Goal: Task Accomplishment & Management: Use online tool/utility

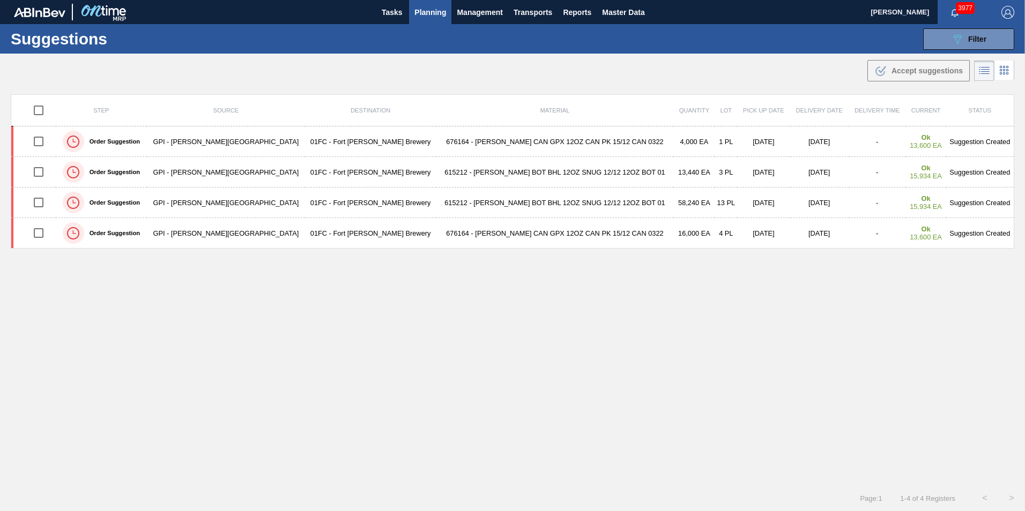
click at [169, 294] on div "Step Source Destination Material Quantity Lot Pick up Date Delivery Date Delive…" at bounding box center [512, 280] width 1003 height 372
click at [943, 33] on button "089F7B8B-B2A5-4AFE-B5C0-19BA573D28AC Filter" at bounding box center [968, 38] width 91 height 21
type to "[DATE]"
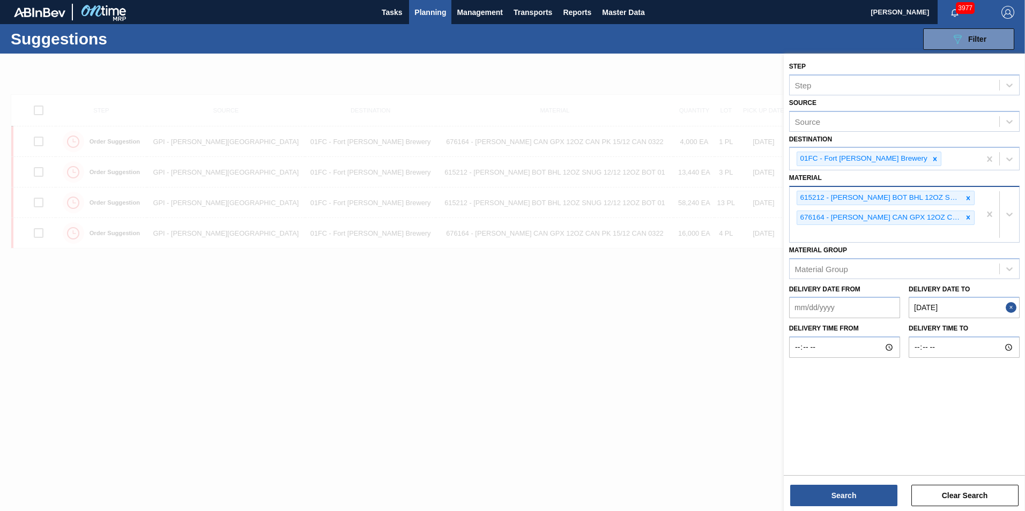
click at [949, 234] on div "615212 - [PERSON_NAME] BOT BHL 12OZ SNUG 12/12 12OZ BOT 01 676164 - [PERSON_NAM…" at bounding box center [885, 214] width 190 height 55
type input "683953"
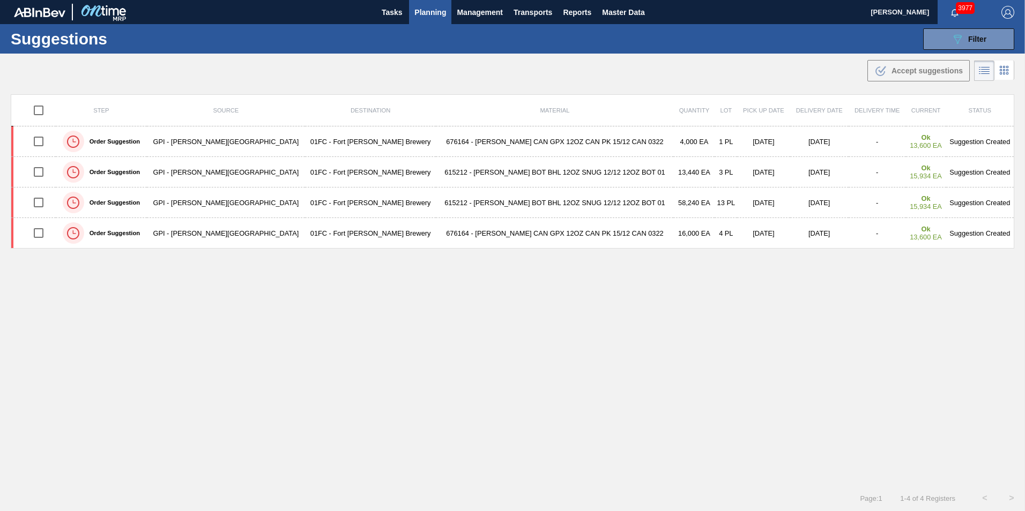
click at [598, 333] on div "Step Source Destination Material Quantity Lot Pick up Date Delivery Date Delive…" at bounding box center [512, 280] width 1003 height 372
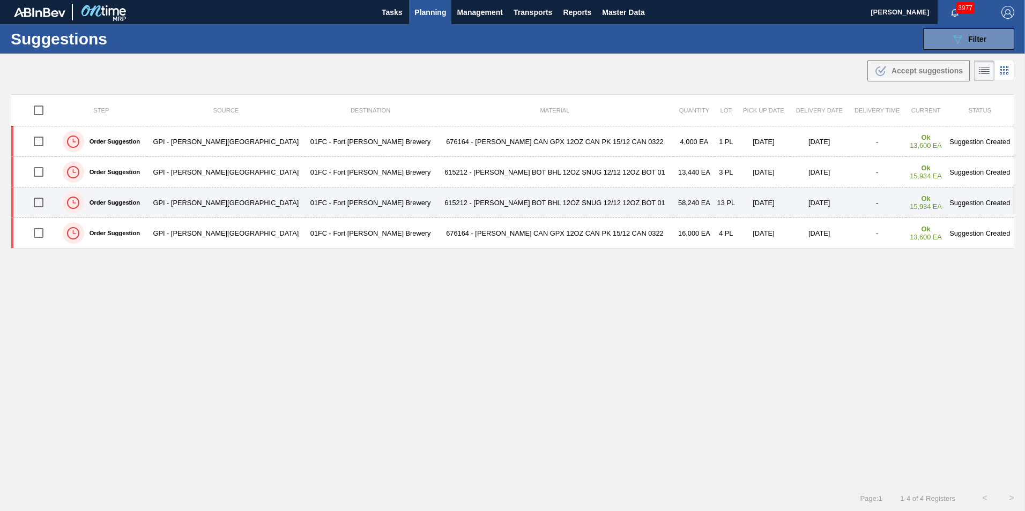
drag, startPoint x: 36, startPoint y: 202, endPoint x: 39, endPoint y: 187, distance: 15.3
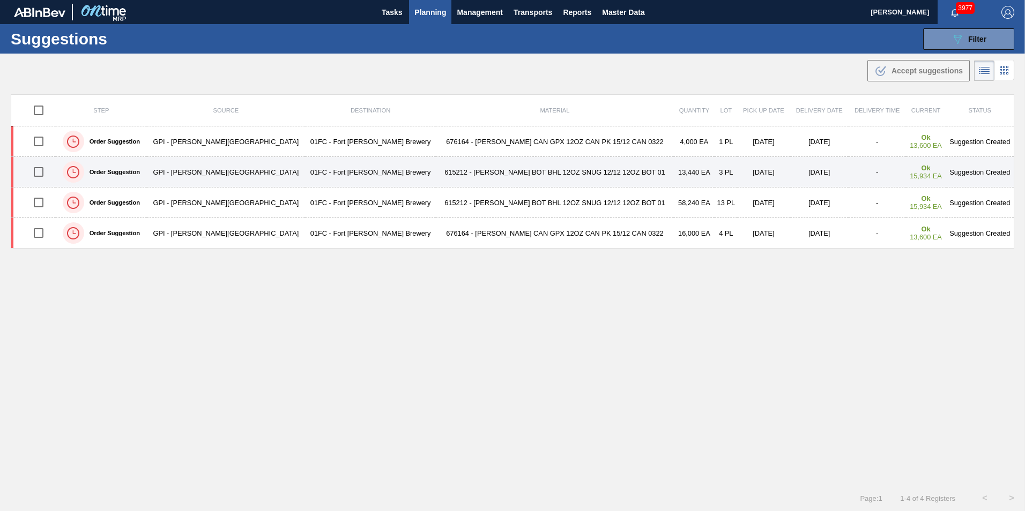
click at [36, 202] on input "checkbox" at bounding box center [38, 202] width 23 height 23
checkbox input "true"
click at [40, 177] on input "checkbox" at bounding box center [38, 172] width 23 height 23
checkbox input "true"
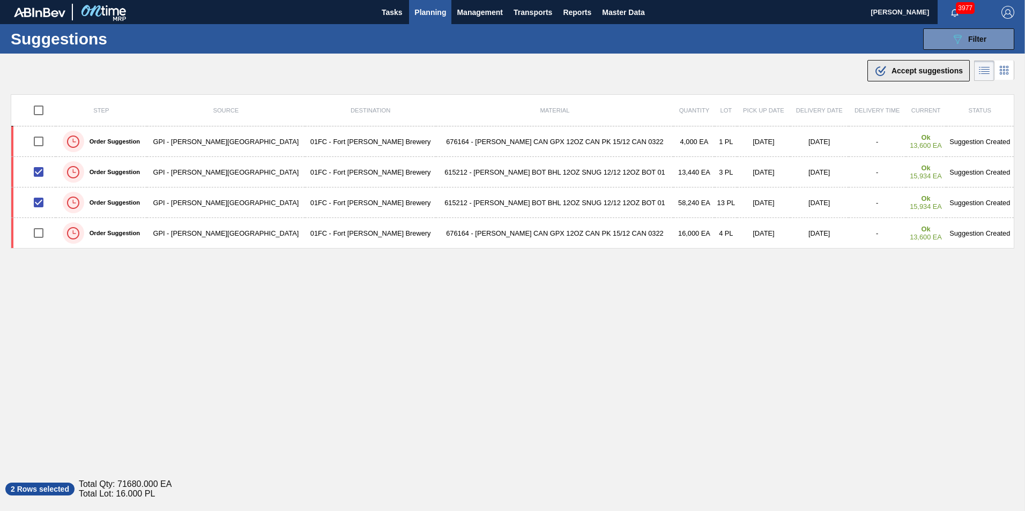
click at [915, 69] on span "Accept suggestions" at bounding box center [926, 70] width 71 height 9
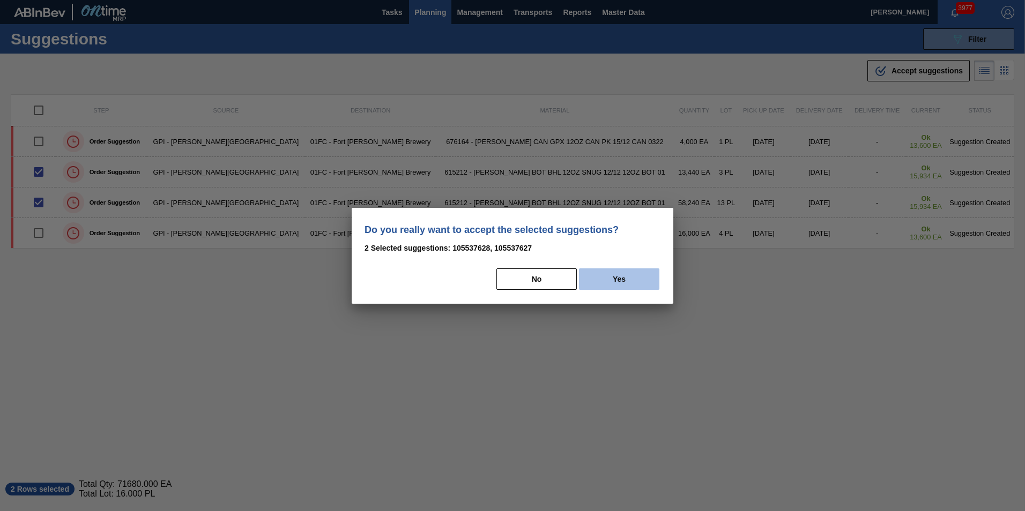
click at [624, 279] on button "Yes" at bounding box center [619, 279] width 80 height 21
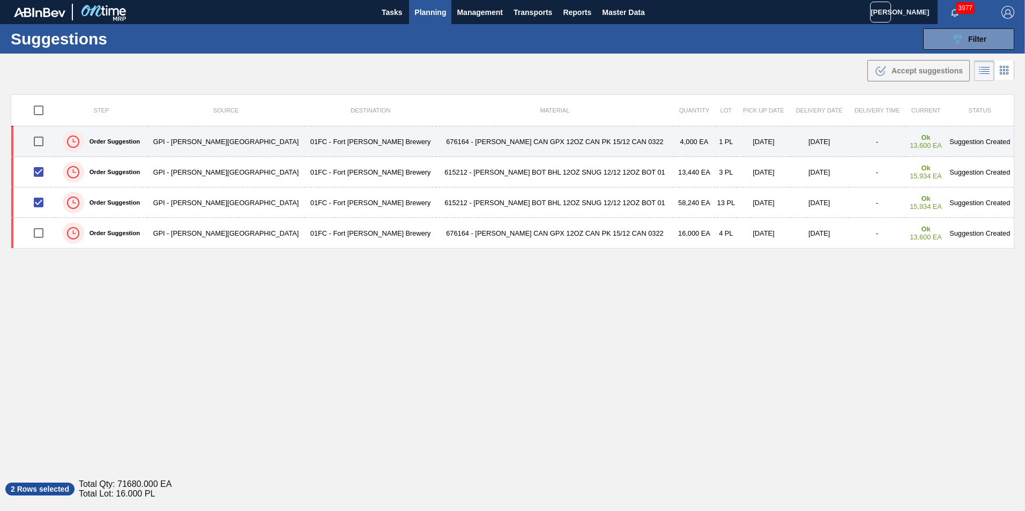
click at [30, 141] on div at bounding box center [39, 141] width 31 height 23
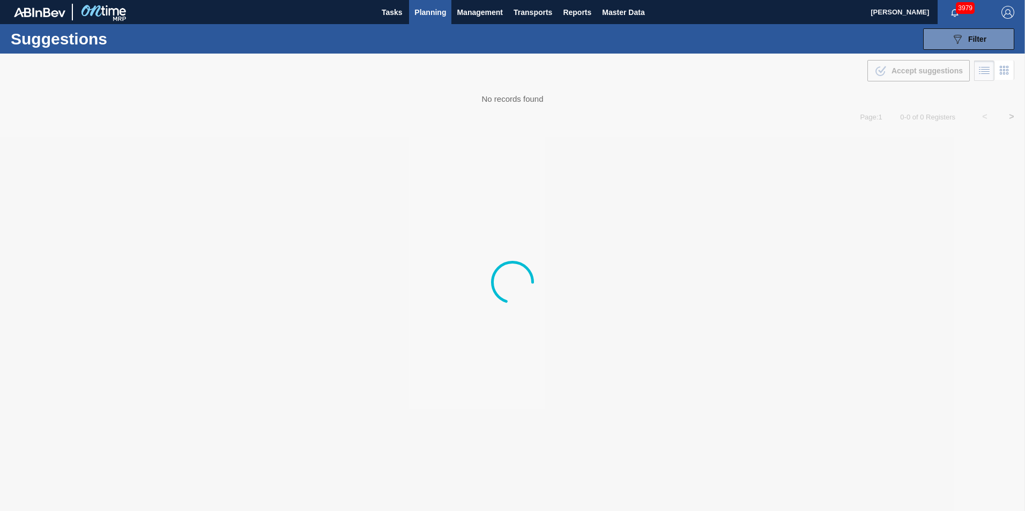
type to "[DATE]"
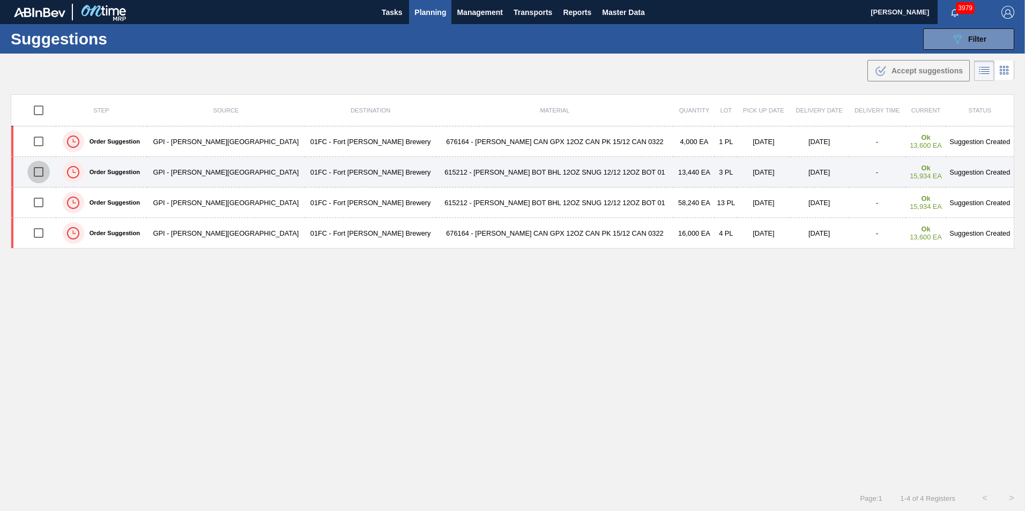
click at [50, 167] on input "checkbox" at bounding box center [38, 172] width 23 height 23
checkbox input "true"
click at [50, 183] on td at bounding box center [33, 172] width 44 height 31
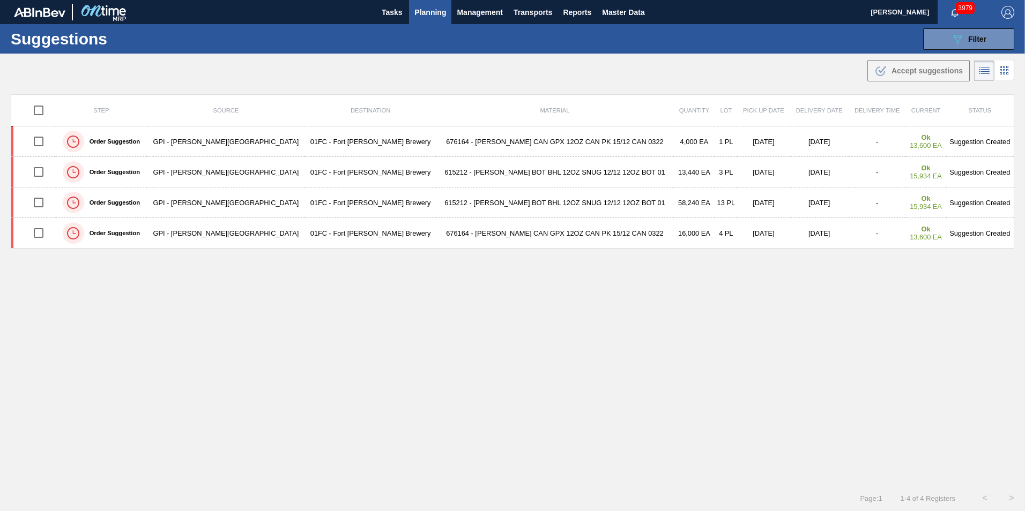
type to "[DATE]"
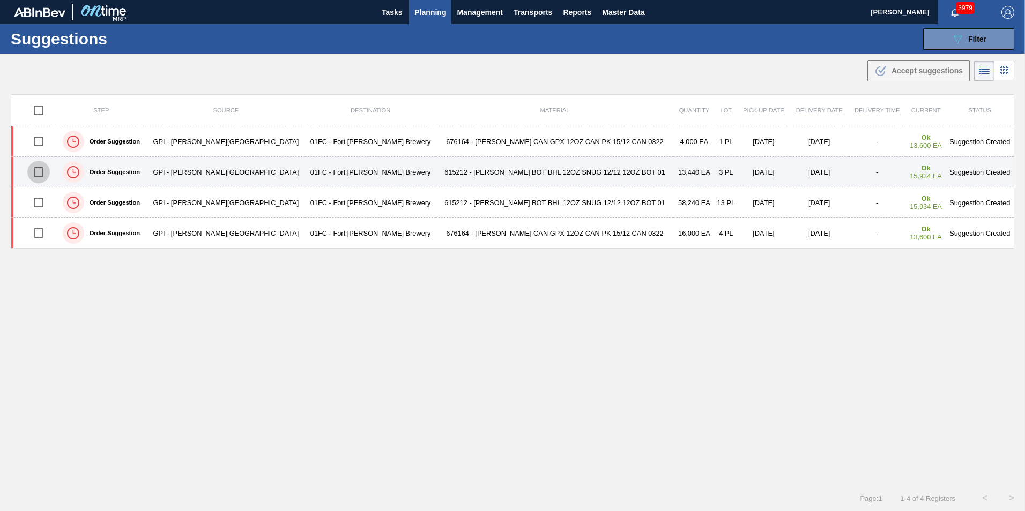
click at [44, 169] on input "checkbox" at bounding box center [38, 172] width 23 height 23
checkbox input "true"
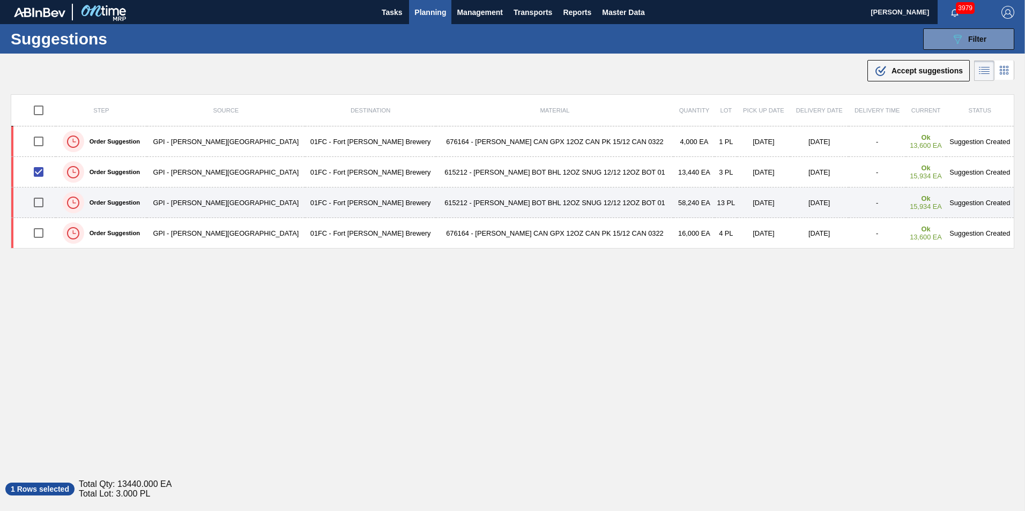
click at [44, 199] on input "checkbox" at bounding box center [38, 202] width 23 height 23
checkbox input "true"
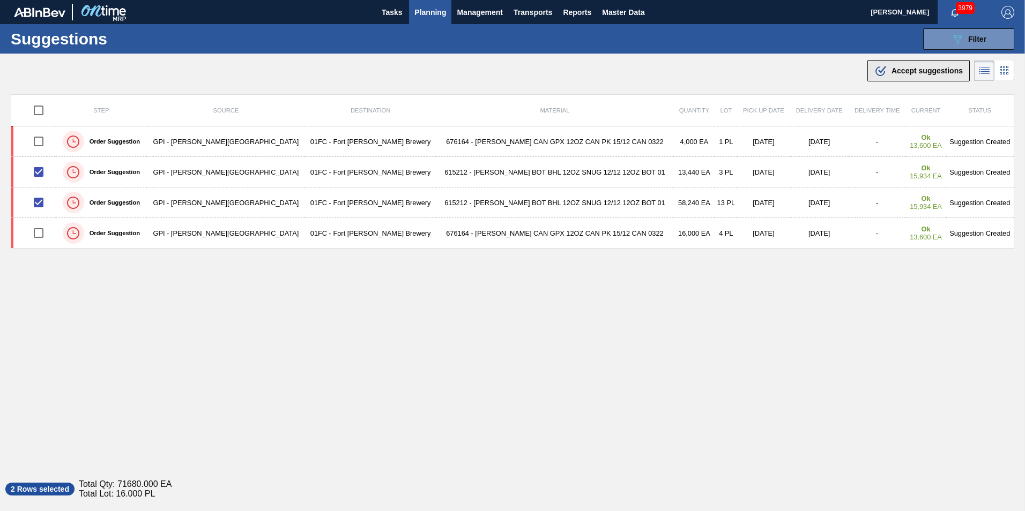
click at [920, 73] on span "Accept suggestions" at bounding box center [926, 70] width 71 height 9
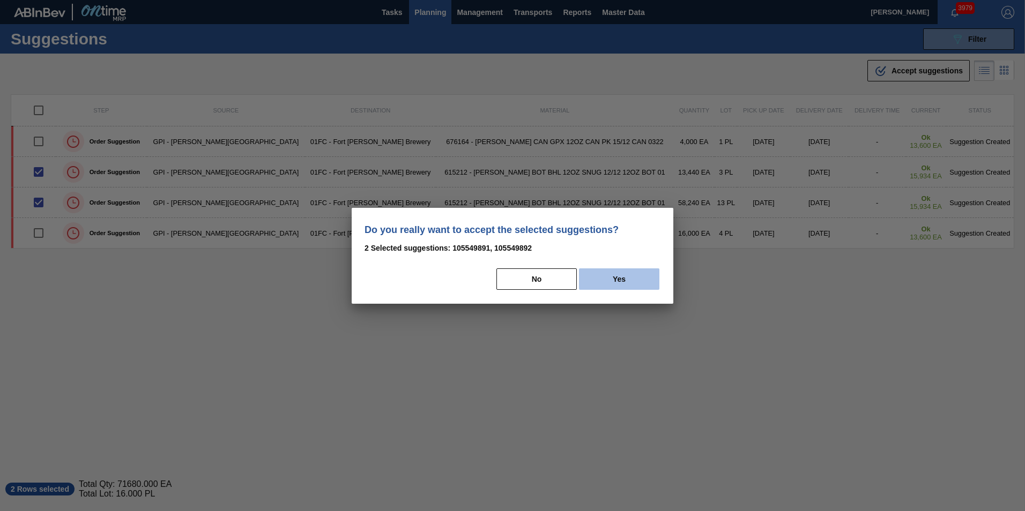
click at [637, 279] on button "Yes" at bounding box center [619, 279] width 80 height 21
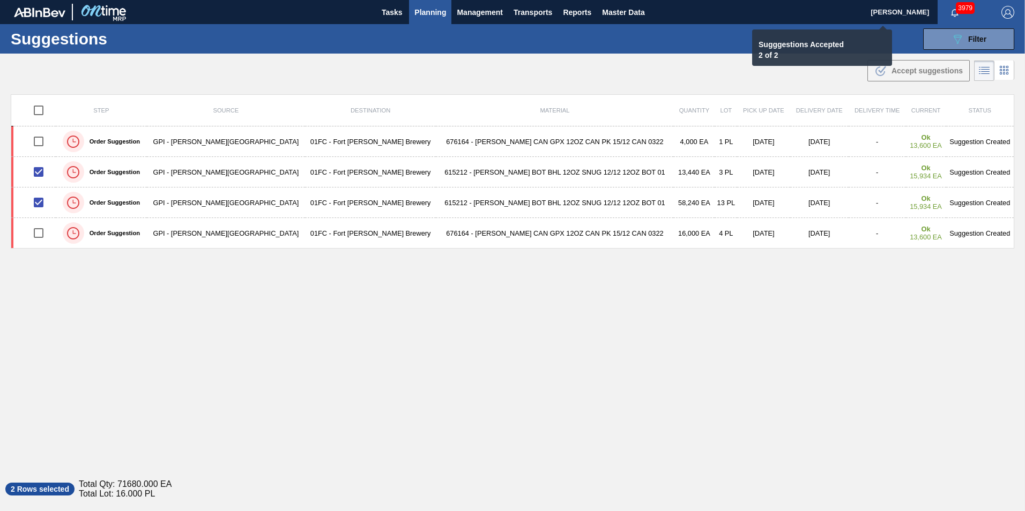
checkbox input "false"
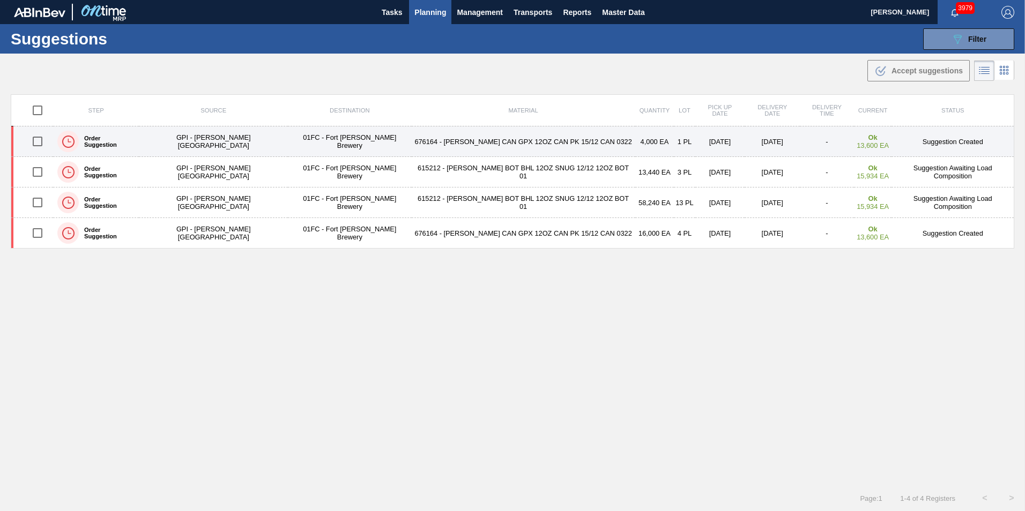
drag, startPoint x: 46, startPoint y: 140, endPoint x: 184, endPoint y: 140, distance: 138.3
click at [46, 140] on input "checkbox" at bounding box center [37, 141] width 23 height 23
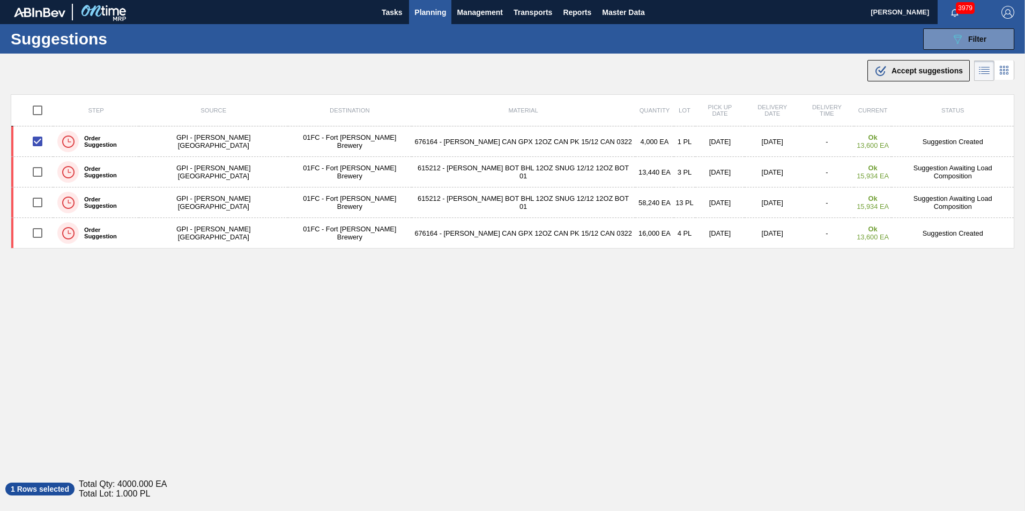
click at [920, 78] on button ".b{fill:var(--color-action-default)} Accept suggestions" at bounding box center [918, 70] width 102 height 21
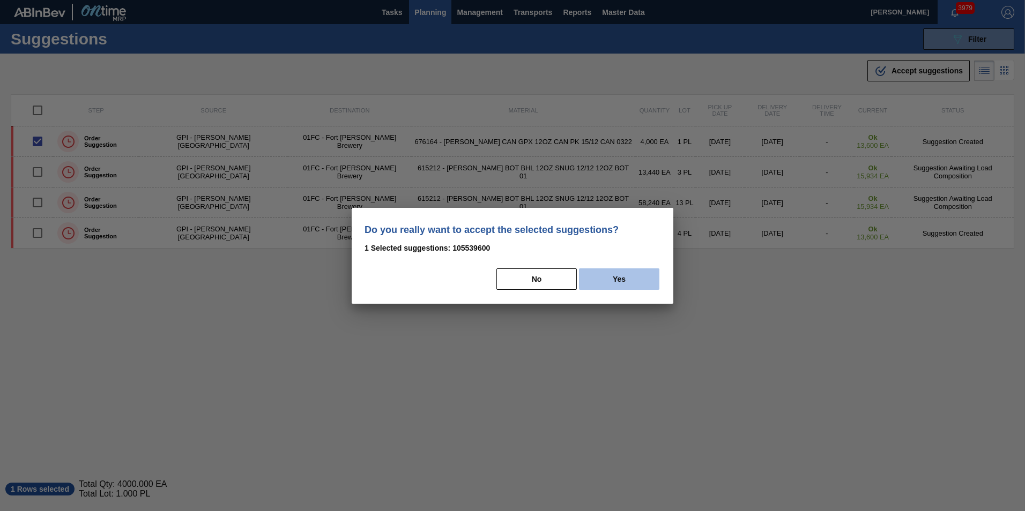
click at [623, 279] on button "Yes" at bounding box center [619, 279] width 80 height 21
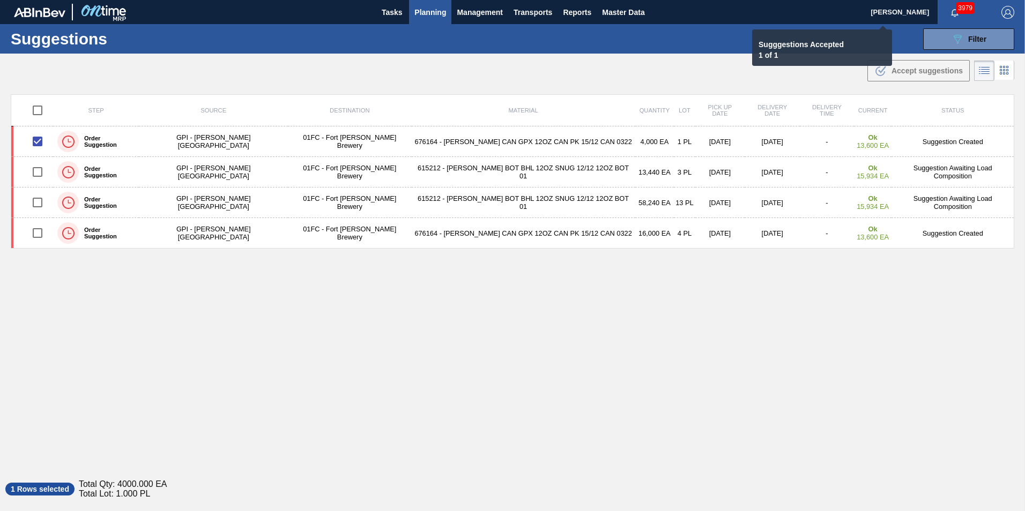
checkbox input "false"
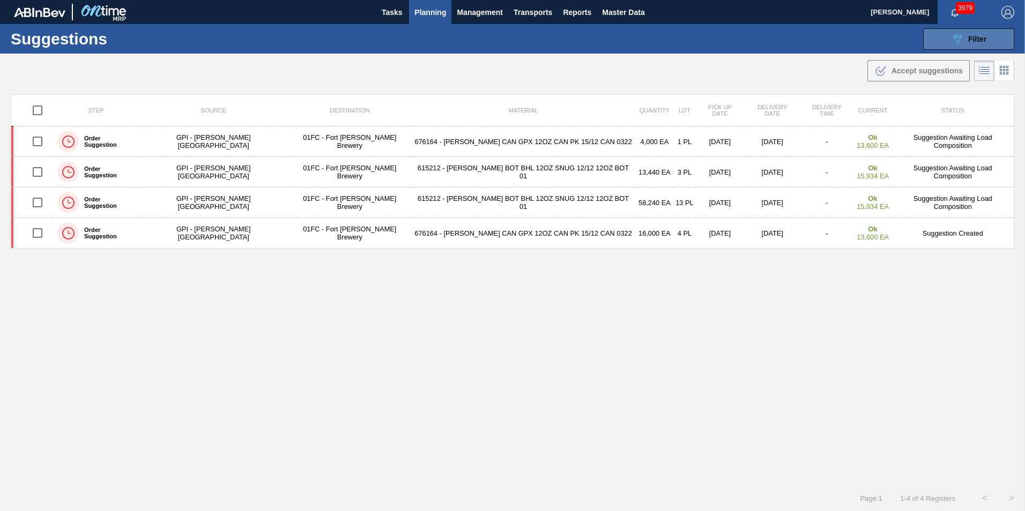
click at [936, 38] on button "089F7B8B-B2A5-4AFE-B5C0-19BA573D28AC Filter" at bounding box center [968, 38] width 91 height 21
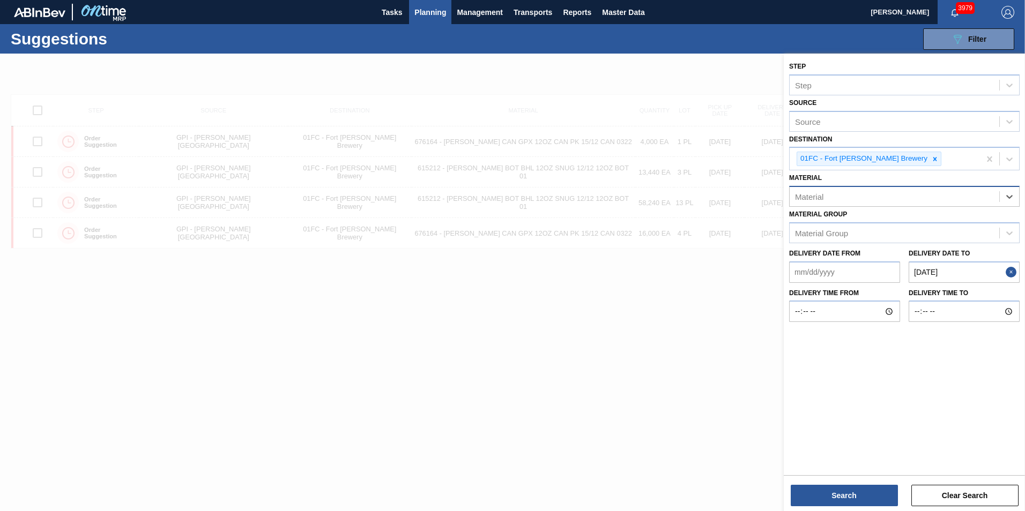
paste input "683191"
type input "683191"
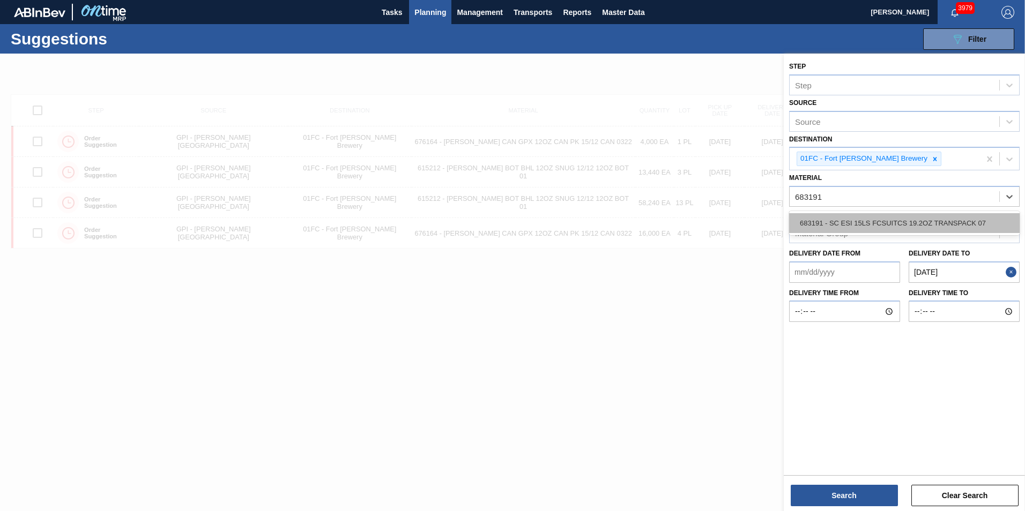
click at [892, 218] on div "683191 - SC ESI 15LS FCSUITCS 19.2OZ TRANSPACK 07" at bounding box center [904, 223] width 230 height 20
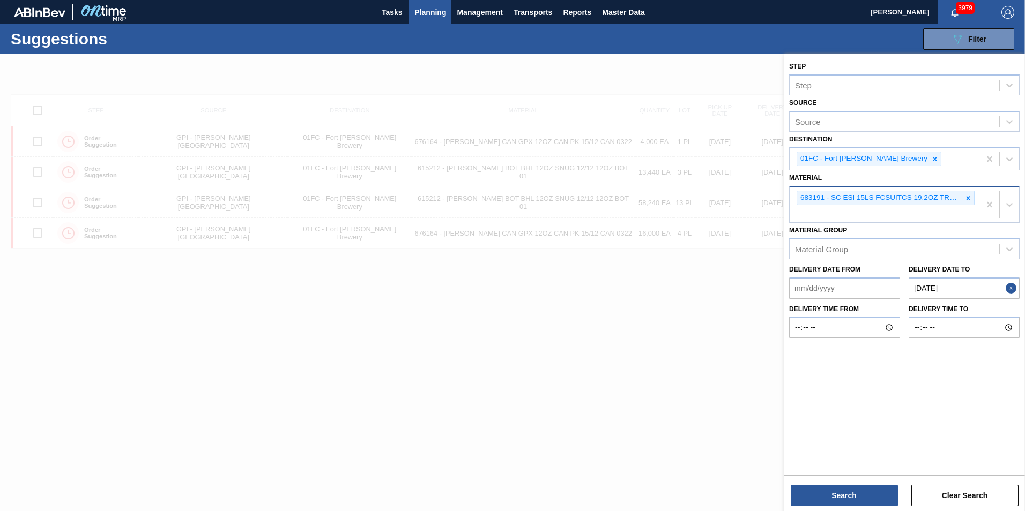
click at [864, 220] on div "683191 - SC ESI 15LS FCSUITCS 19.2OZ TRANSPACK 07" at bounding box center [885, 204] width 190 height 35
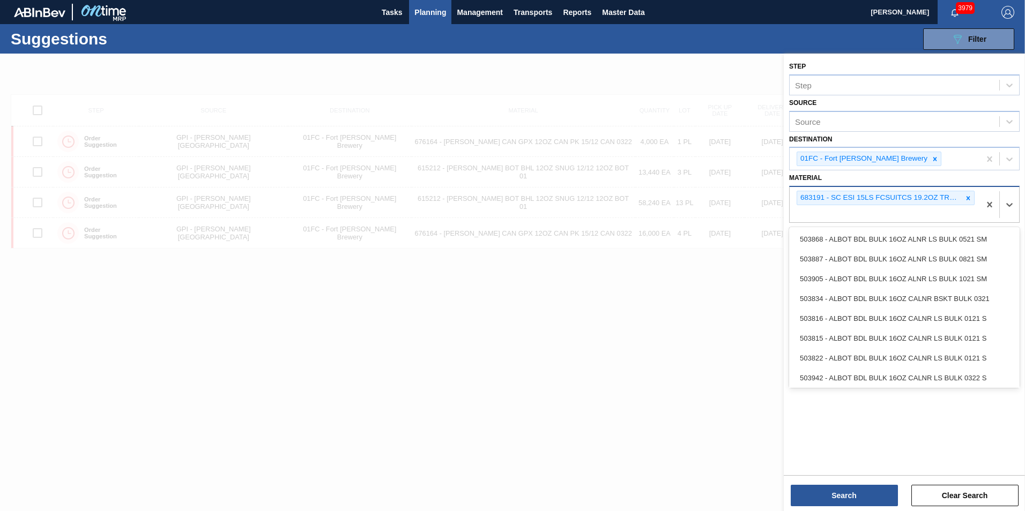
paste input "683767"
type input "683767"
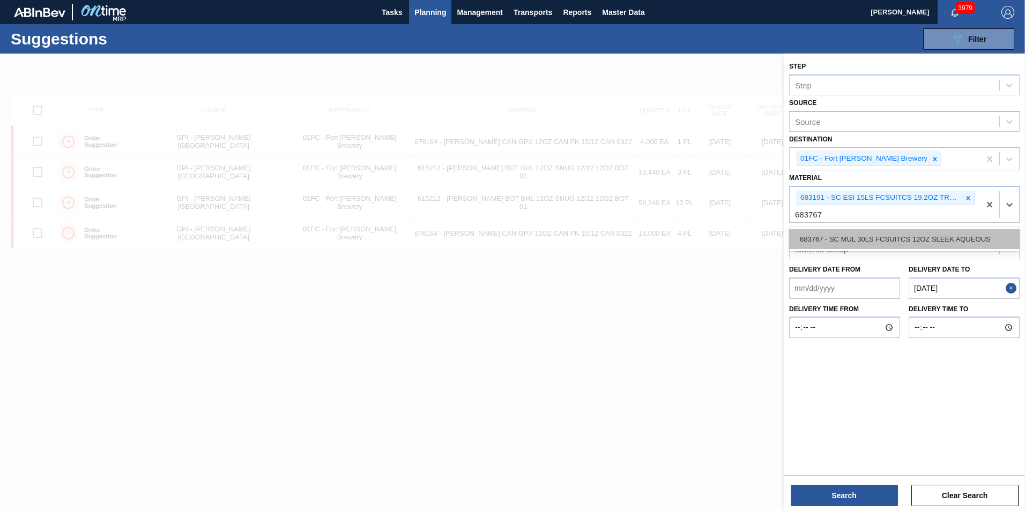
click at [859, 229] on div "683767 - SC MUL 30LS FCSUITCS 12OZ SLEEK AQUEOUS" at bounding box center [904, 239] width 230 height 20
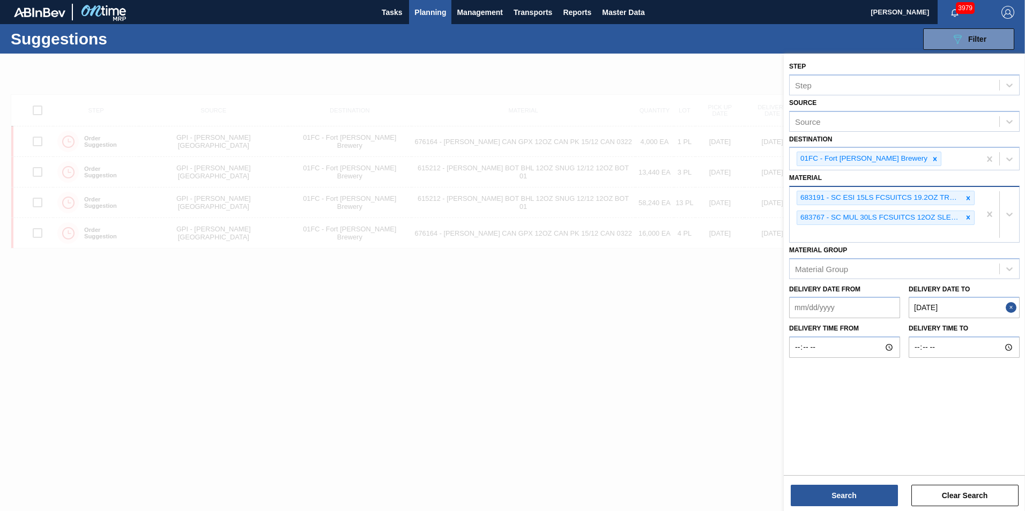
click at [883, 227] on div "683191 - SC ESI 15LS FCSUITCS 19.2OZ TRANSPACK 07 683767 - SC MUL 30LS FCSUITCS…" at bounding box center [885, 214] width 190 height 55
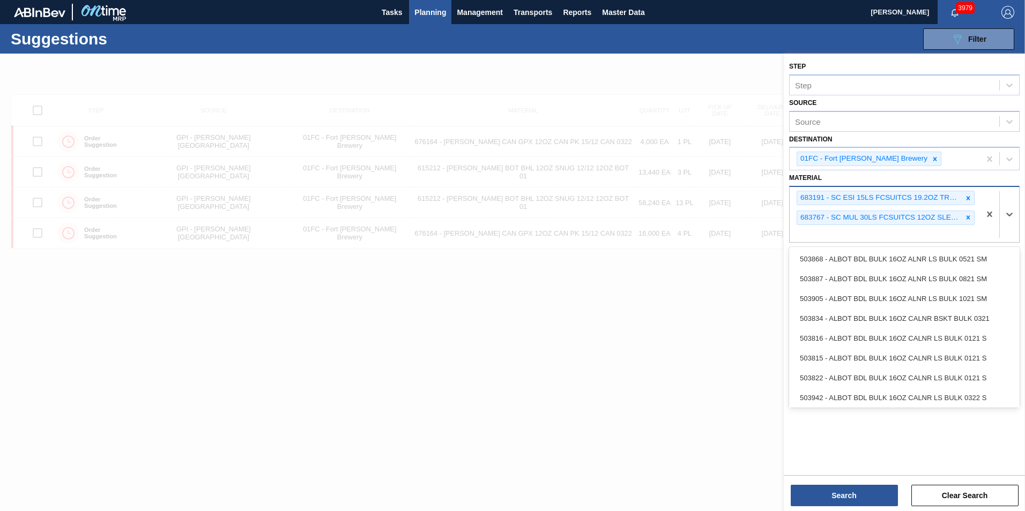
paste input "683628"
type input "683628"
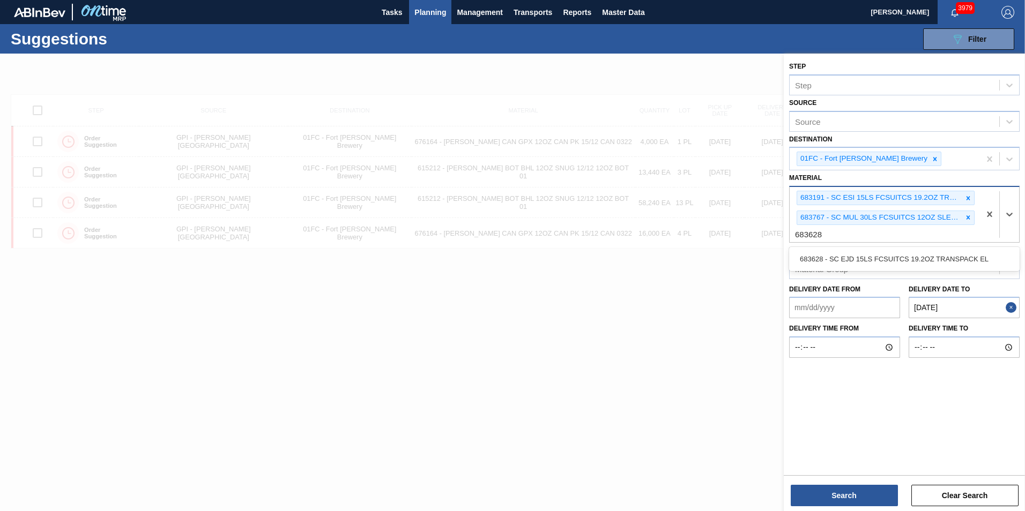
drag, startPoint x: 869, startPoint y: 259, endPoint x: 892, endPoint y: 260, distance: 23.6
click at [869, 259] on div "683628 - SC EJD 15LS FCSUITCS 19.2OZ TRANSPACK EL" at bounding box center [904, 259] width 230 height 20
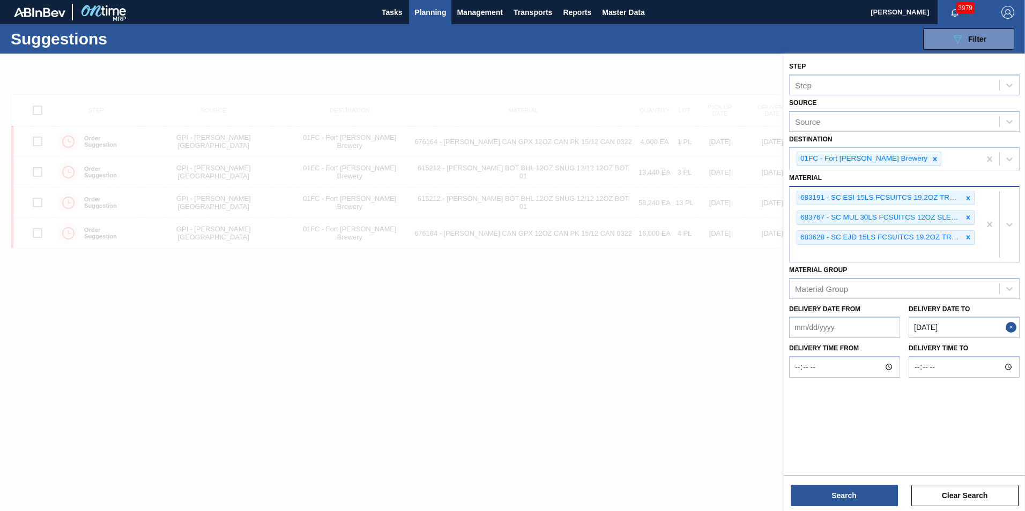
click at [869, 254] on div "683191 - SC ESI 15LS FCSUITCS 19.2OZ TRANSPACK 07 683767 - SC MUL 30LS FCSUITCS…" at bounding box center [885, 224] width 190 height 75
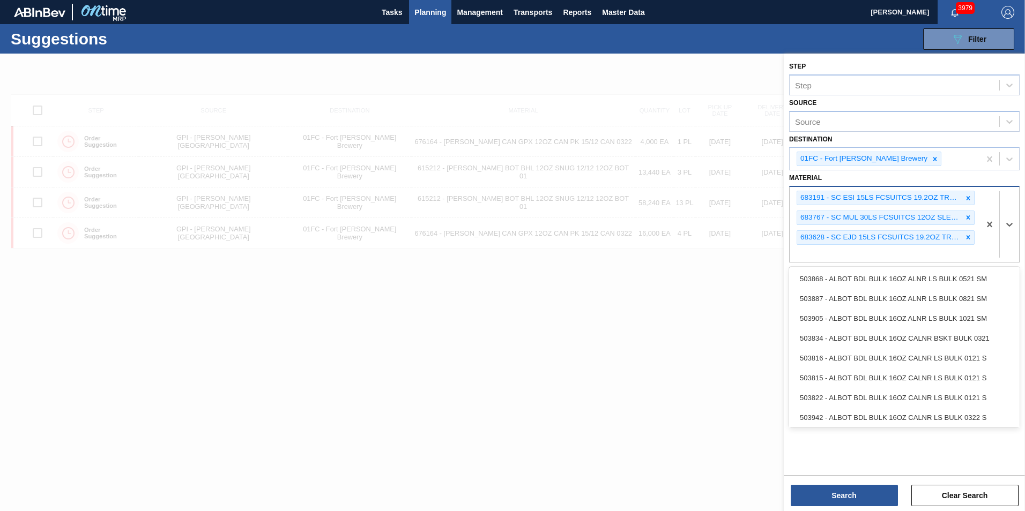
paste input "683659"
type input "683659"
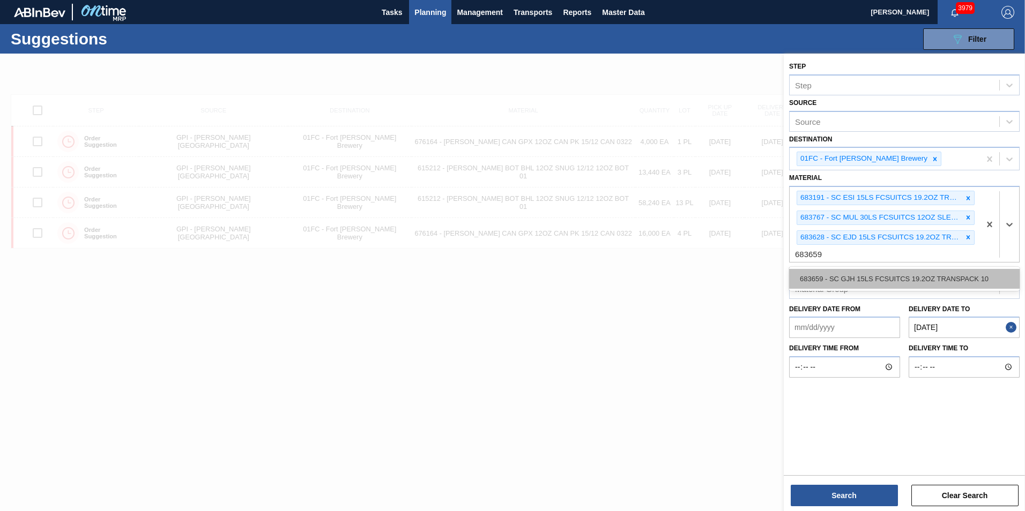
click at [850, 285] on div "683659 - SC GJH 15LS FCSUITCS 19.2OZ TRANSPACK 10" at bounding box center [904, 279] width 230 height 20
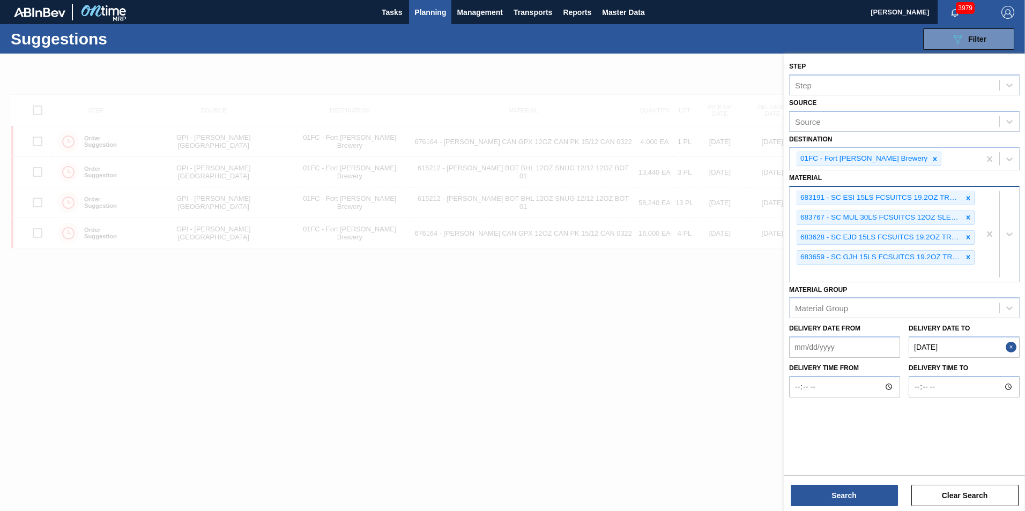
click at [904, 272] on div "683191 - SC ESI 15LS FCSUITCS 19.2OZ TRANSPACK 07 683767 - SC MUL 30LS FCSUITCS…" at bounding box center [885, 234] width 190 height 95
paste input "683903"
type input "683903"
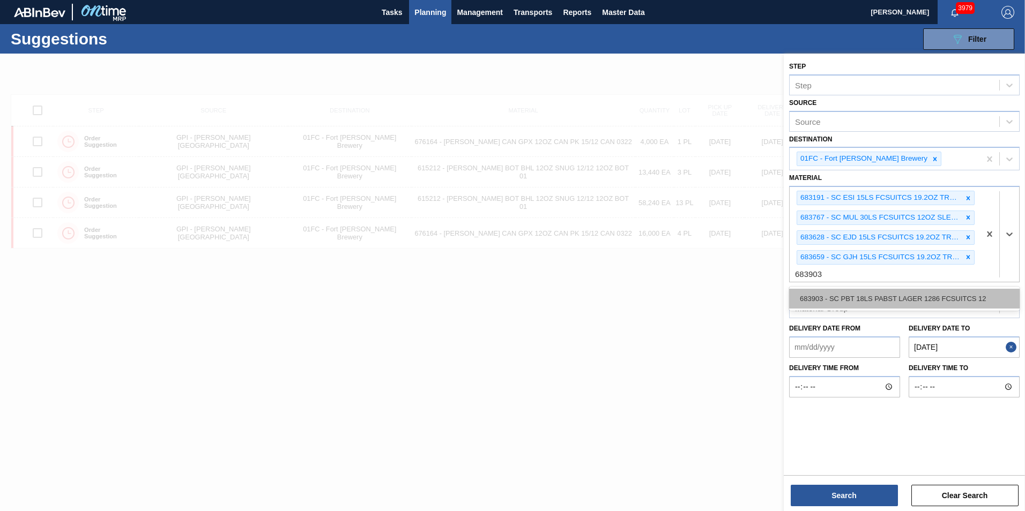
click at [858, 307] on div "683903 - SC PBT 18LS PABST LAGER 1286 FCSUITCS 12" at bounding box center [904, 299] width 230 height 20
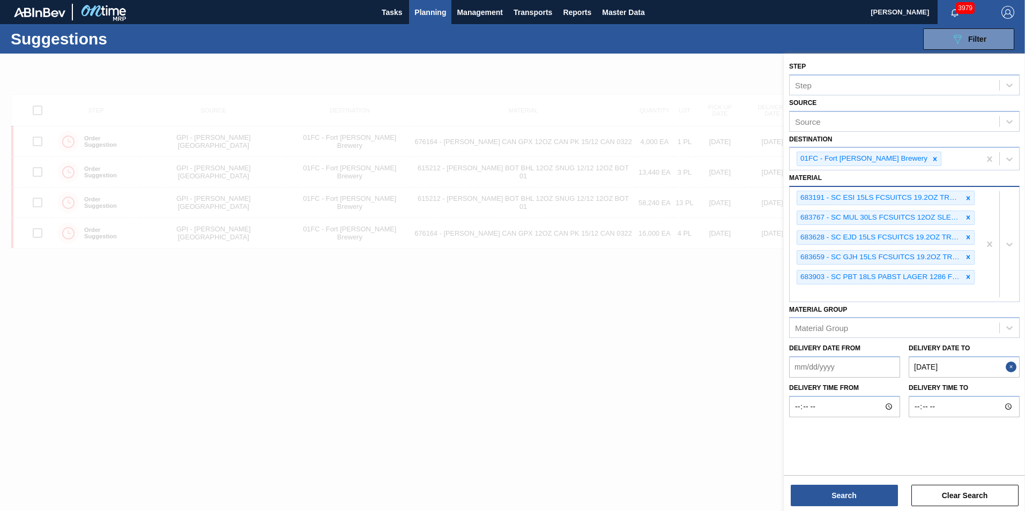
click at [879, 291] on div "683191 - SC ESI 15LS FCSUITCS 19.2OZ TRANSPACK 07 683767 - SC MUL 30LS FCSUITCS…" at bounding box center [885, 244] width 190 height 114
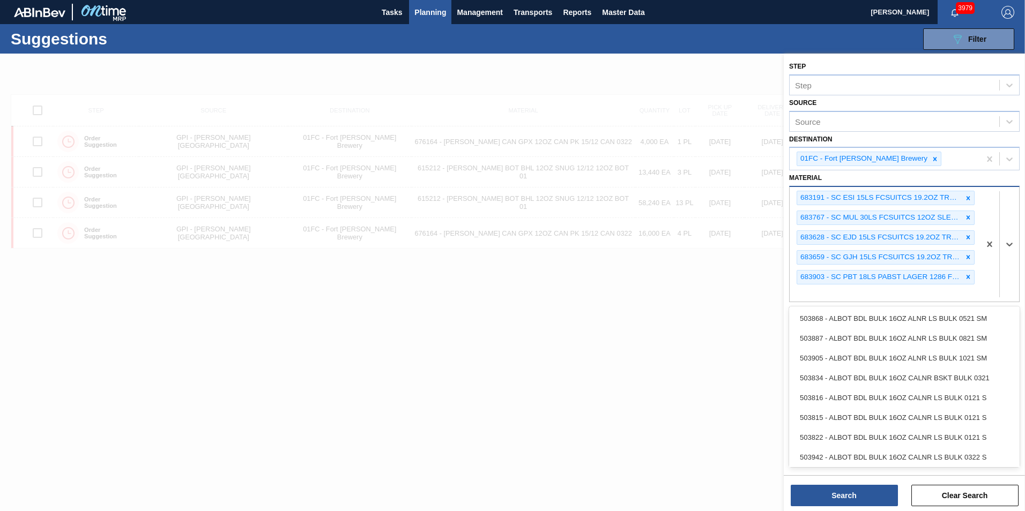
paste input "683913"
type input "683913"
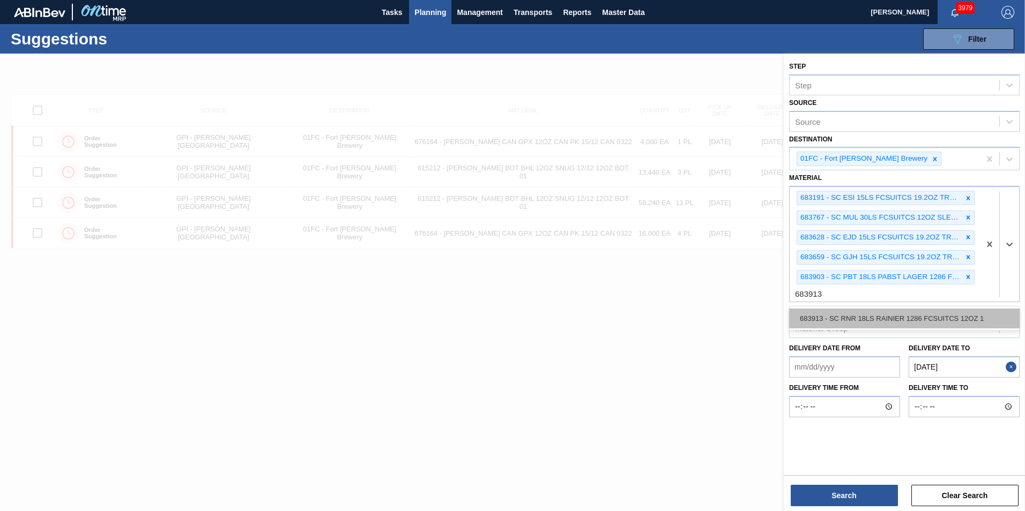
click at [860, 322] on div "683913 - SC RNR 18LS RAINIER 1286 FCSUITCS 12OZ 1" at bounding box center [904, 319] width 230 height 20
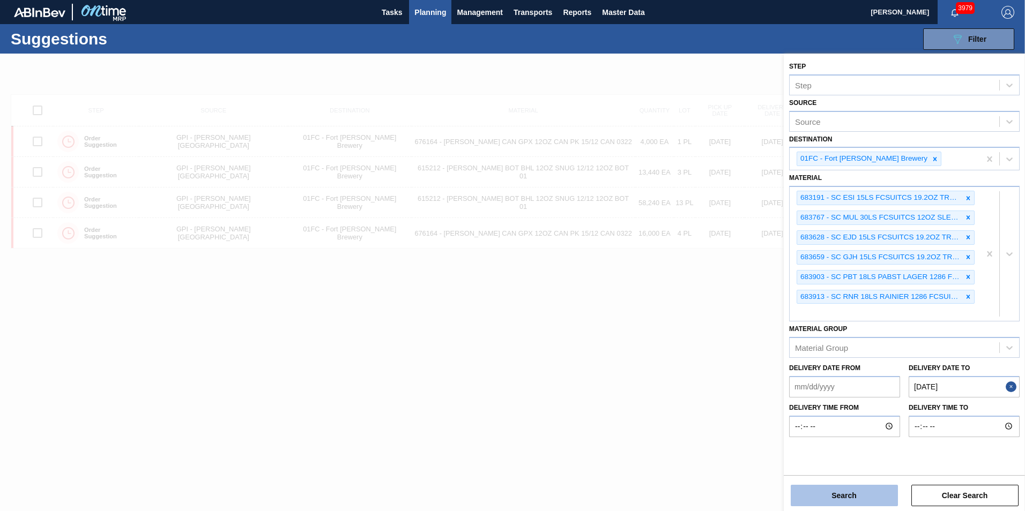
click at [840, 501] on button "Search" at bounding box center [844, 495] width 107 height 21
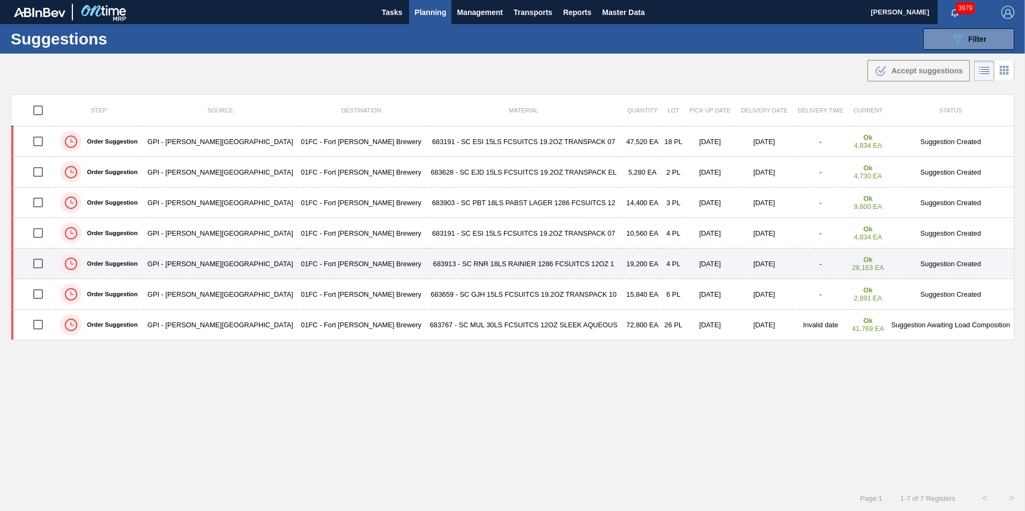
click at [53, 265] on div at bounding box center [38, 263] width 29 height 23
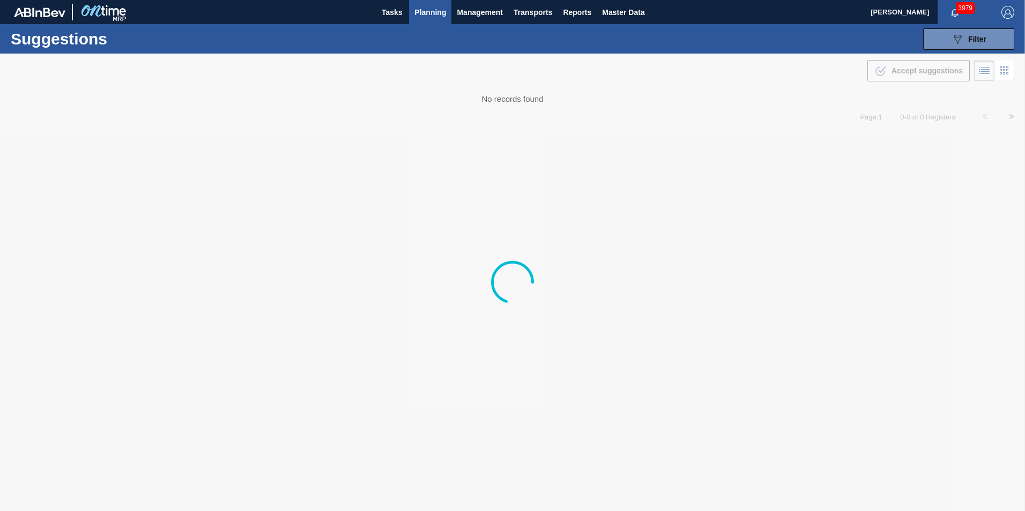
type to "[DATE]"
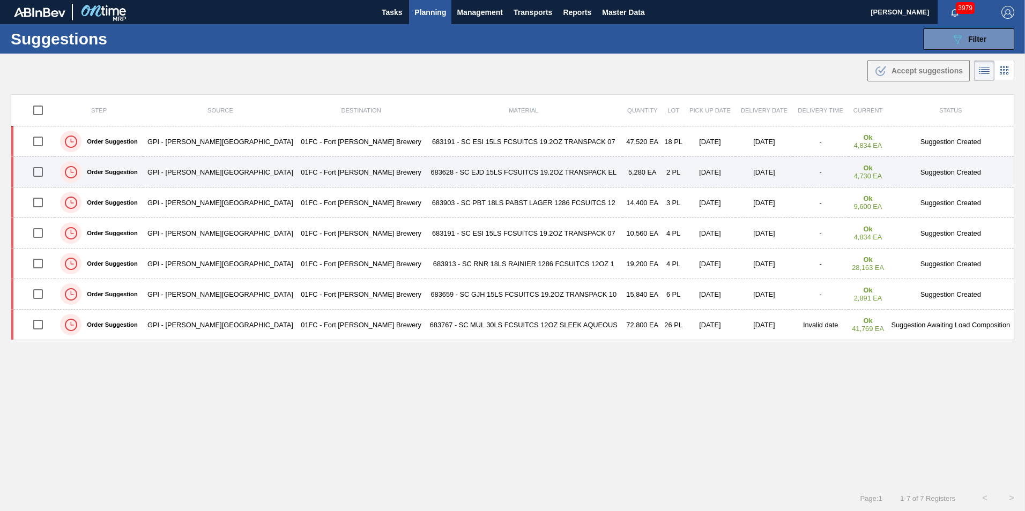
click at [46, 173] on input "checkbox" at bounding box center [38, 172] width 23 height 23
checkbox input "true"
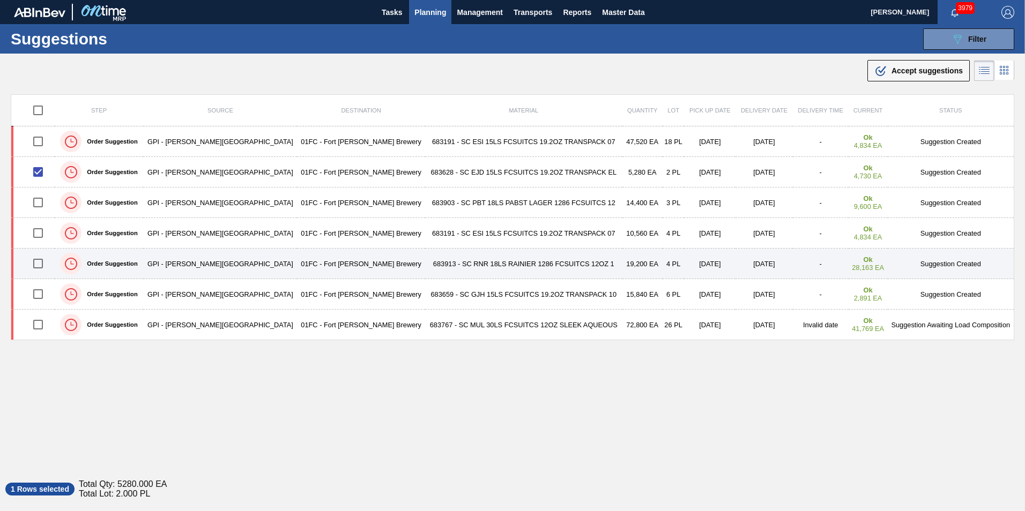
click at [44, 260] on input "checkbox" at bounding box center [38, 263] width 23 height 23
checkbox input "true"
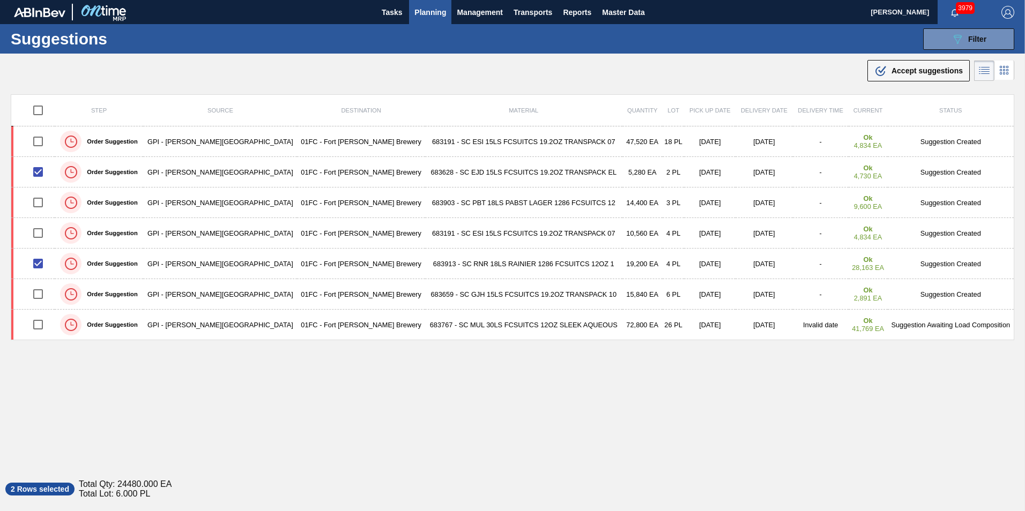
drag, startPoint x: 914, startPoint y: 73, endPoint x: 880, endPoint y: 123, distance: 60.5
click at [914, 73] on span "Accept suggestions" at bounding box center [926, 70] width 71 height 9
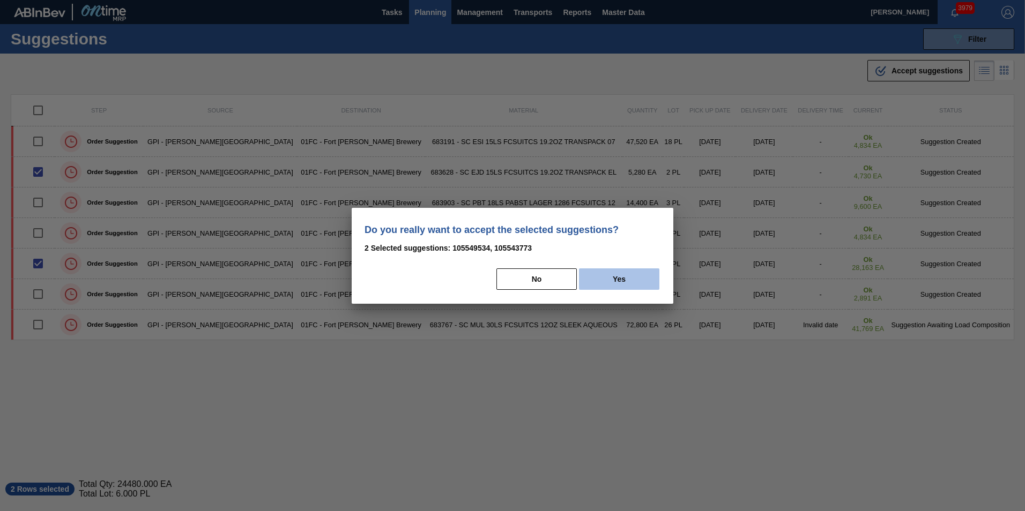
click at [611, 280] on button "Yes" at bounding box center [619, 279] width 80 height 21
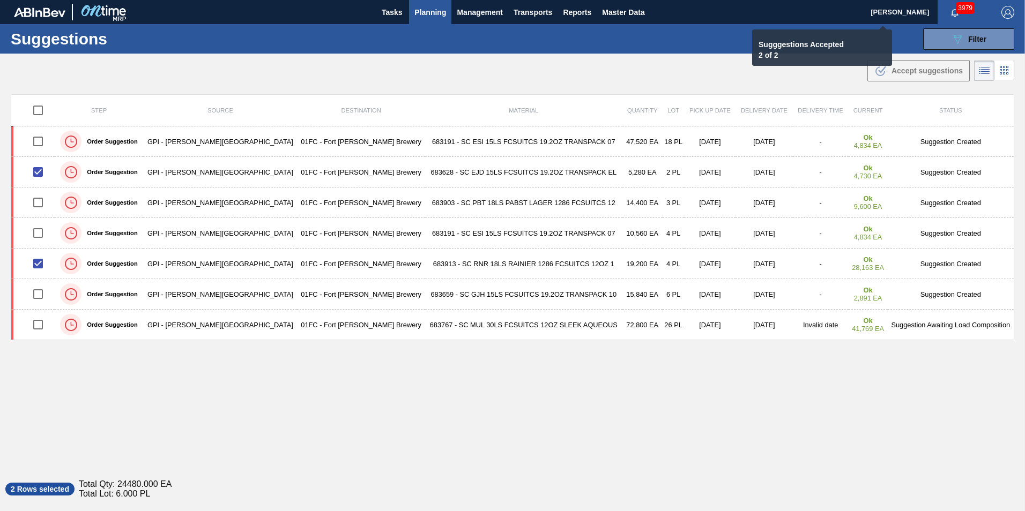
checkbox input "false"
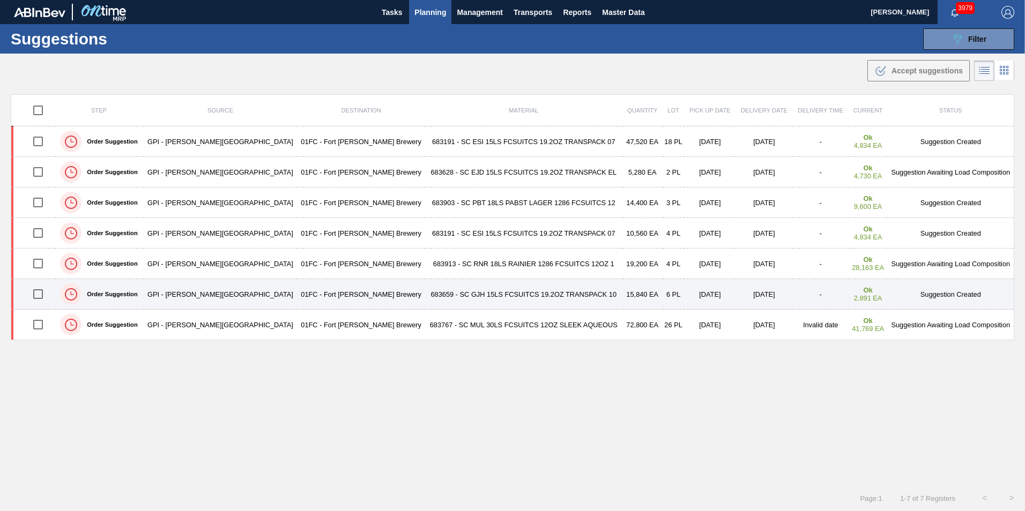
click at [42, 295] on input "checkbox" at bounding box center [38, 294] width 23 height 23
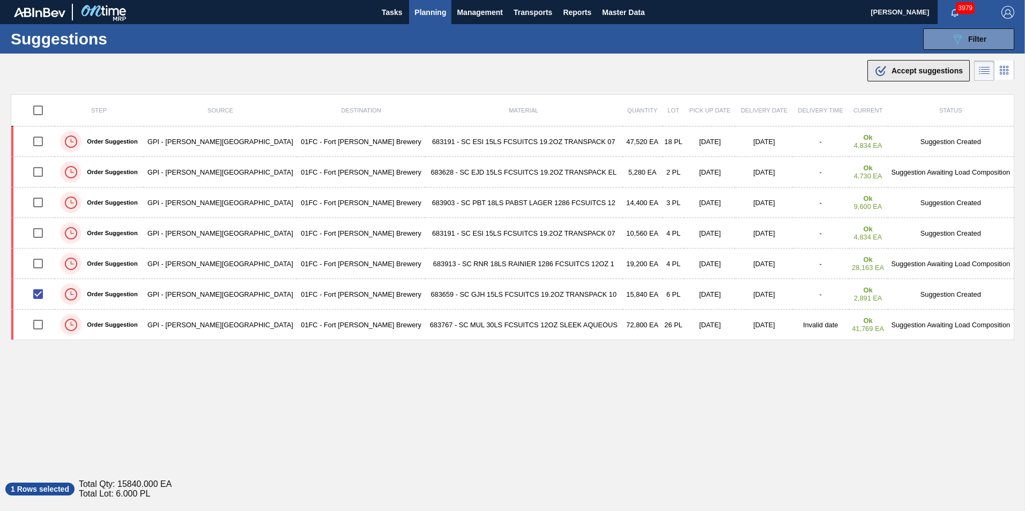
click at [906, 73] on span "Accept suggestions" at bounding box center [926, 70] width 71 height 9
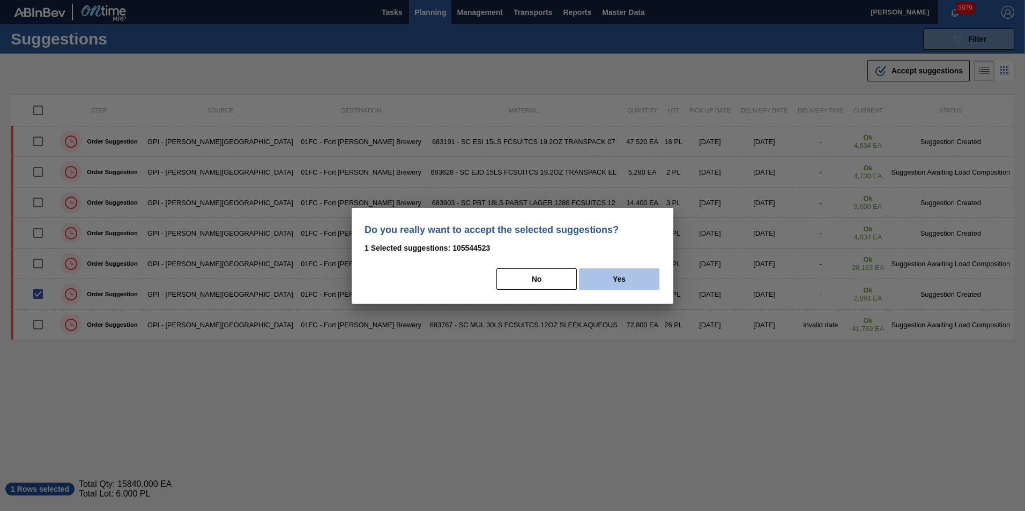
click at [593, 281] on button "Yes" at bounding box center [619, 279] width 80 height 21
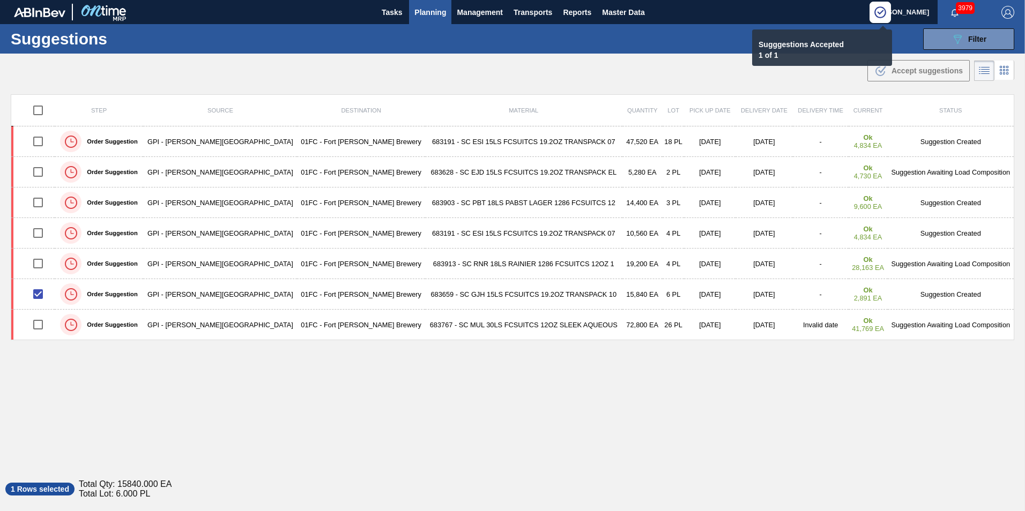
click at [638, 434] on div "Step Source Destination Material Quantity Lot Pick up Date Delivery Date Delive…" at bounding box center [512, 280] width 1003 height 372
checkbox input "false"
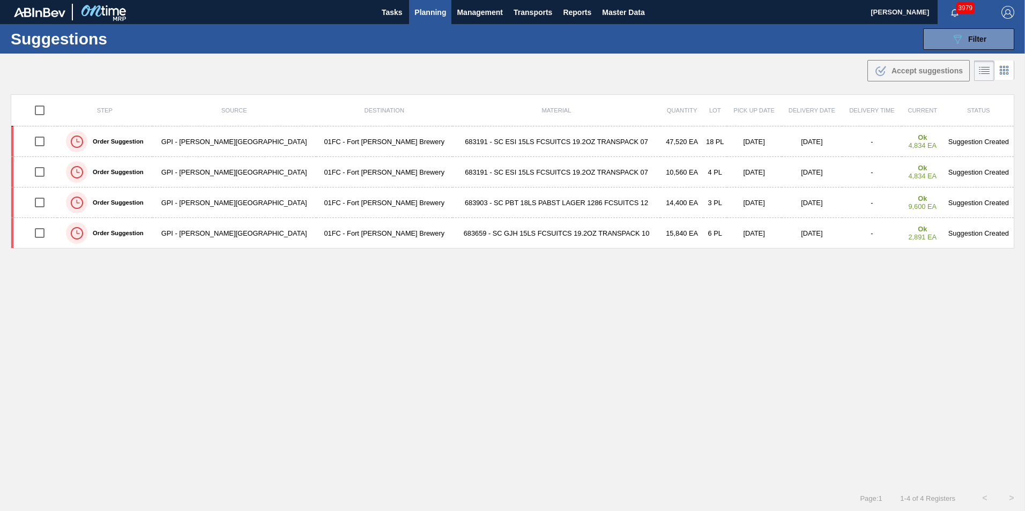
click at [638, 434] on div "Step Source Destination Material Quantity Lot Pick up Date Delivery Date Delive…" at bounding box center [512, 280] width 1003 height 372
click at [634, 393] on div "Step Source Destination Material Quantity Lot Pick up Date Delivery Date Delive…" at bounding box center [512, 280] width 1003 height 372
click at [456, 331] on div "Step Source Destination Material Quantity Lot Pick up Date Delivery Date Delive…" at bounding box center [512, 280] width 1003 height 372
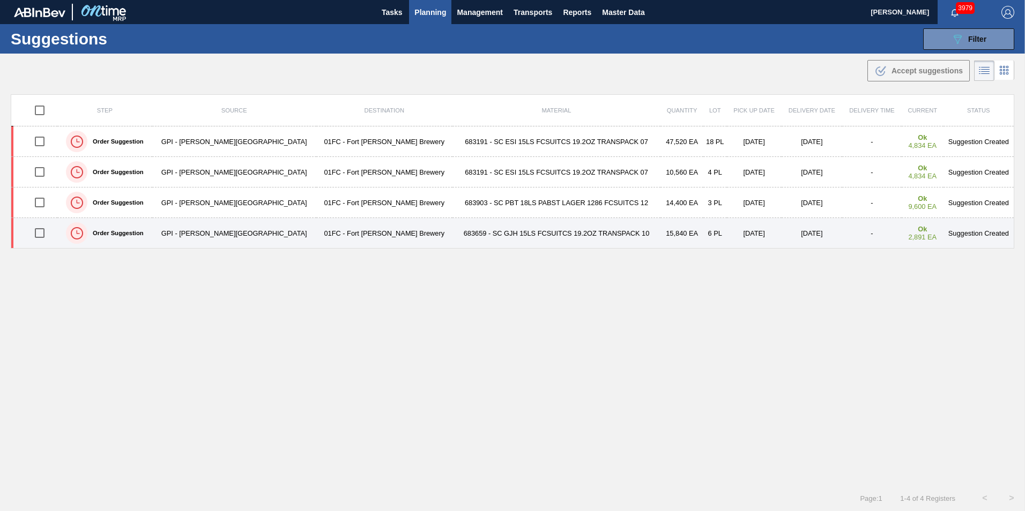
click at [48, 230] on input "checkbox" at bounding box center [39, 233] width 23 height 23
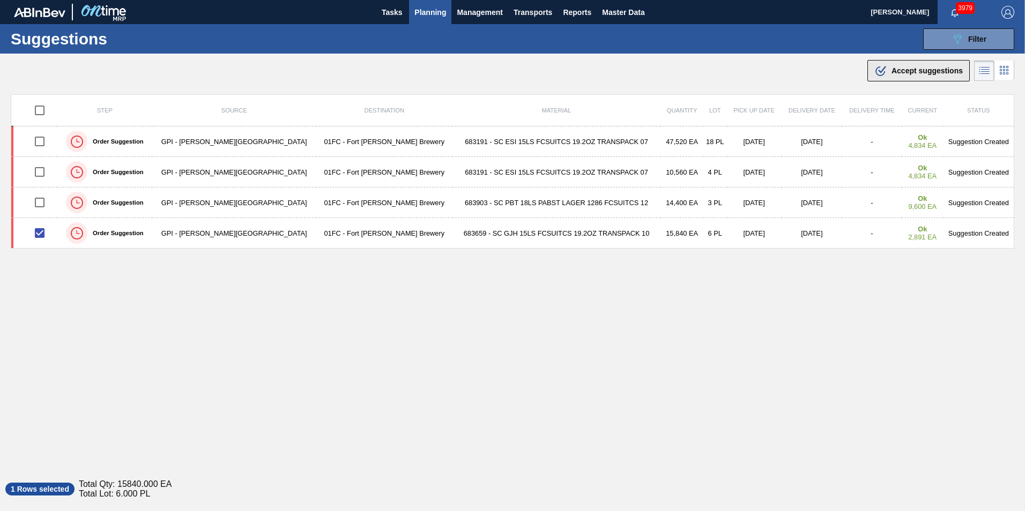
click at [897, 71] on span "Accept suggestions" at bounding box center [926, 70] width 71 height 9
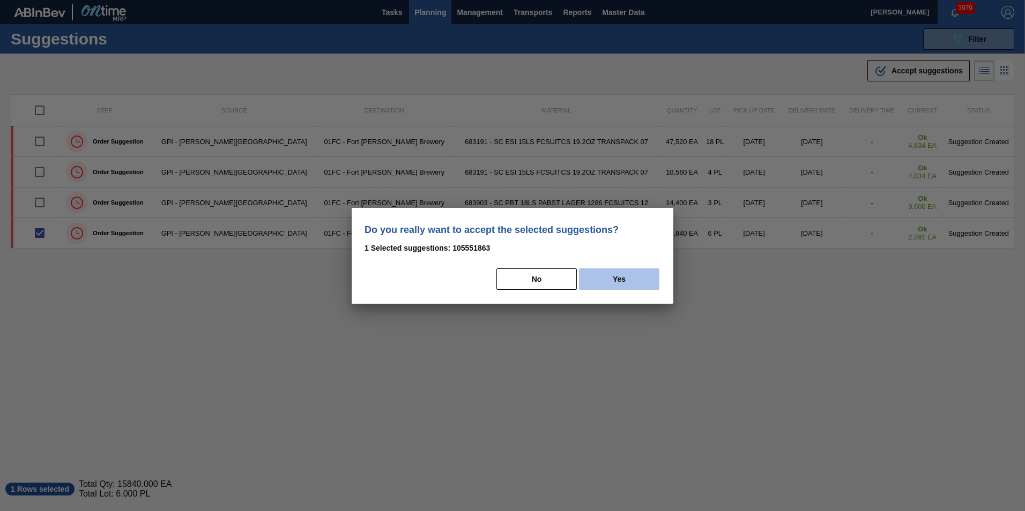
click at [616, 274] on button "Yes" at bounding box center [619, 279] width 80 height 21
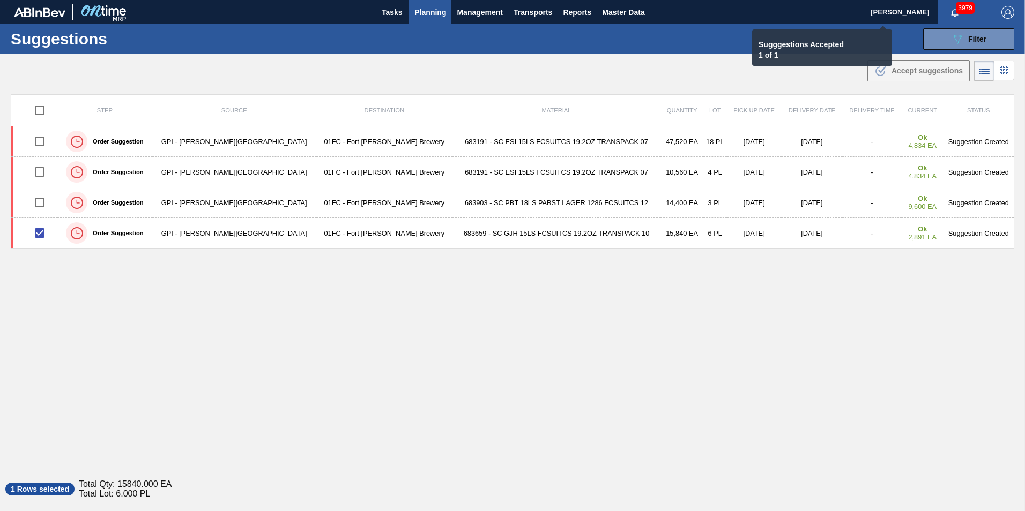
checkbox input "false"
click at [944, 51] on div "Suggestions 089F7B8B-B2A5-4AFE-B5C0-19BA573D28AC Filter Step Step Source Source…" at bounding box center [512, 38] width 1025 height 29
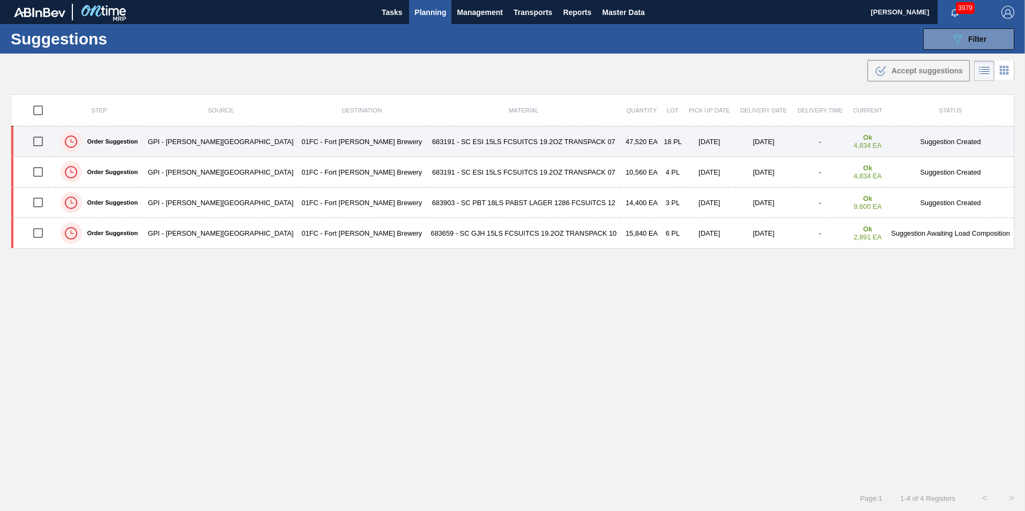
click at [47, 143] on input "checkbox" at bounding box center [38, 141] width 23 height 23
checkbox input "true"
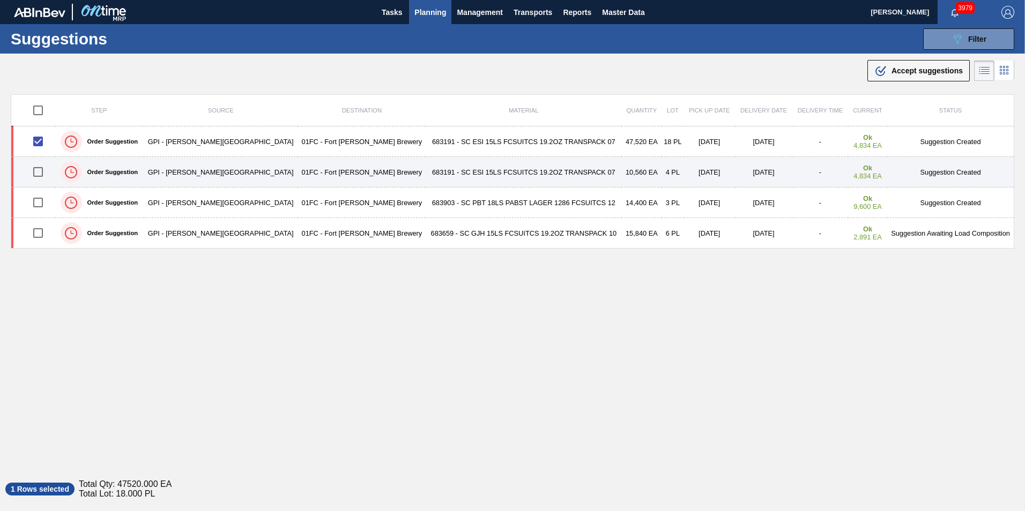
click at [42, 173] on input "checkbox" at bounding box center [38, 172] width 23 height 23
checkbox input "true"
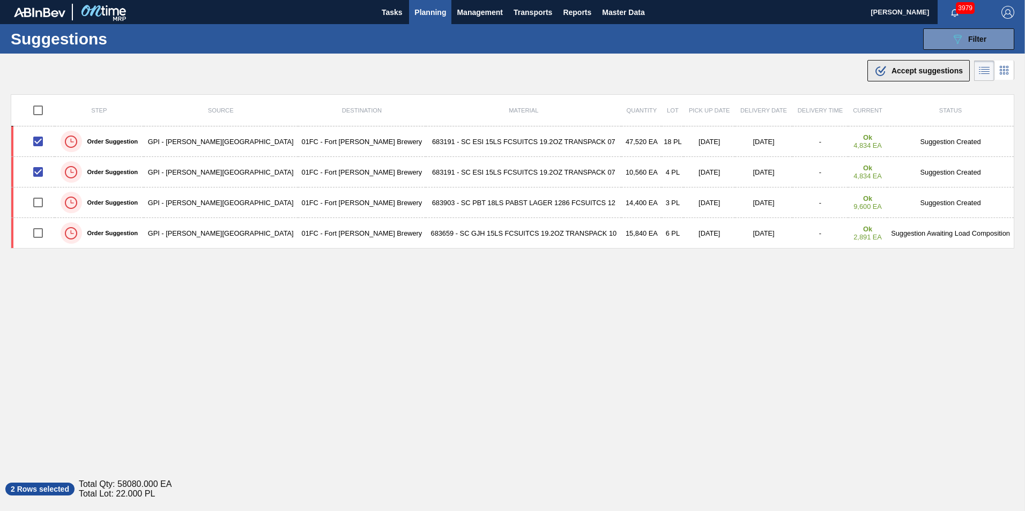
click at [881, 70] on icon at bounding box center [882, 70] width 8 height 8
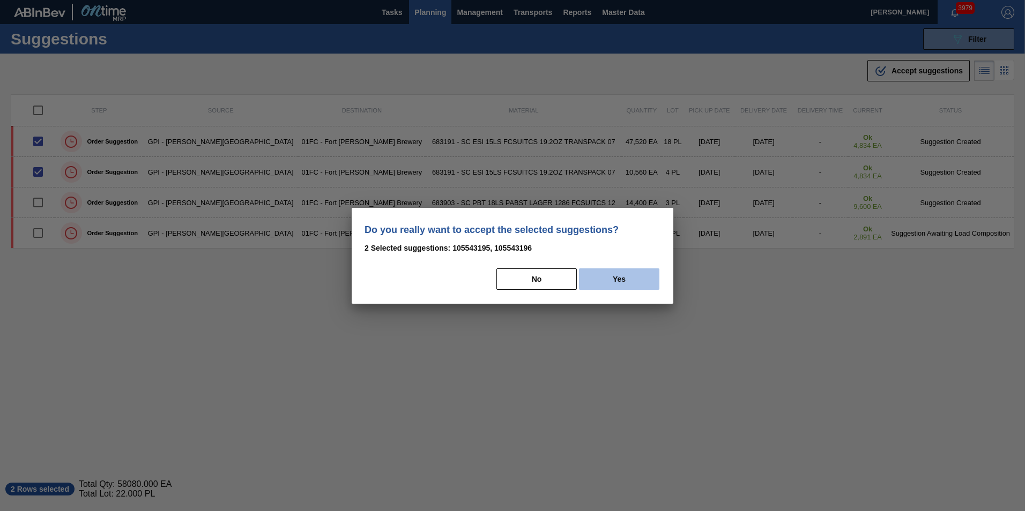
click at [640, 284] on button "Yes" at bounding box center [619, 279] width 80 height 21
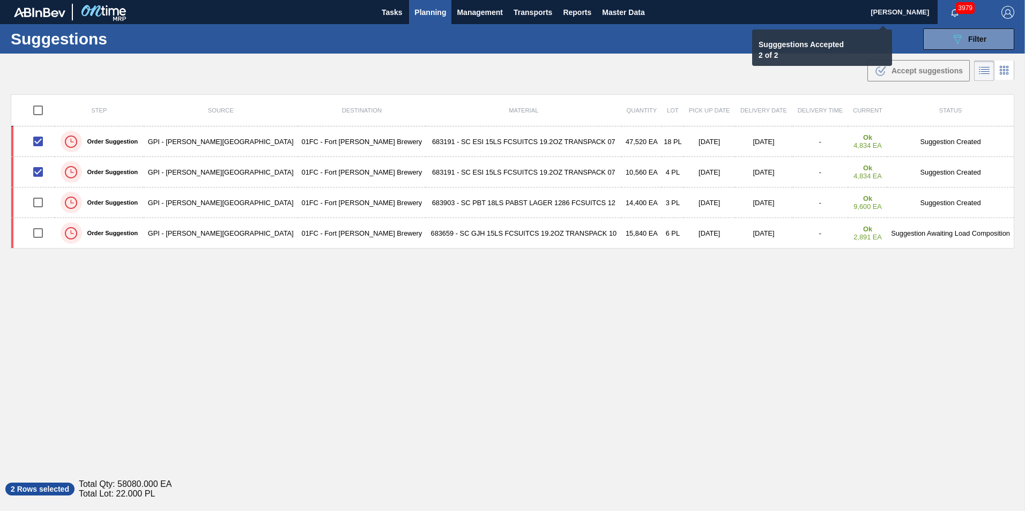
checkbox input "false"
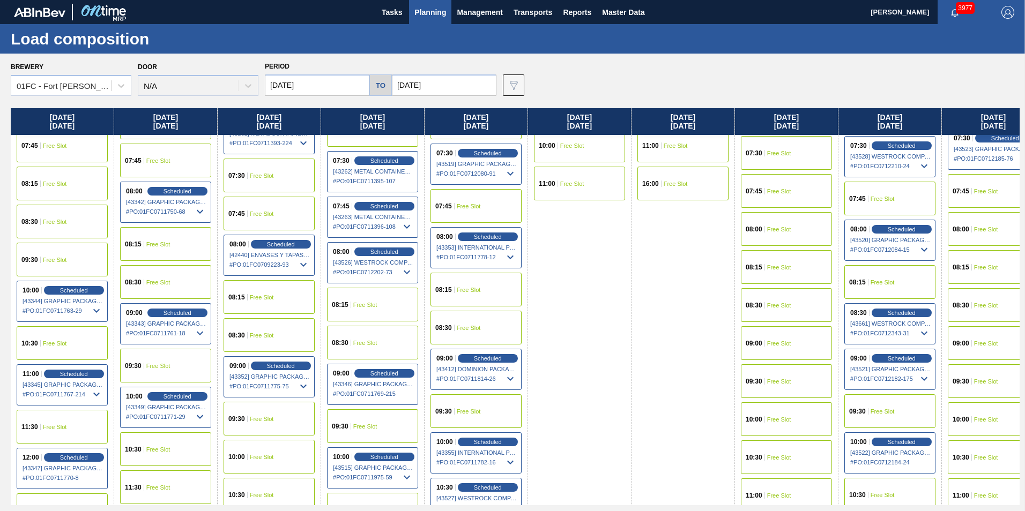
scroll to position [214, 0]
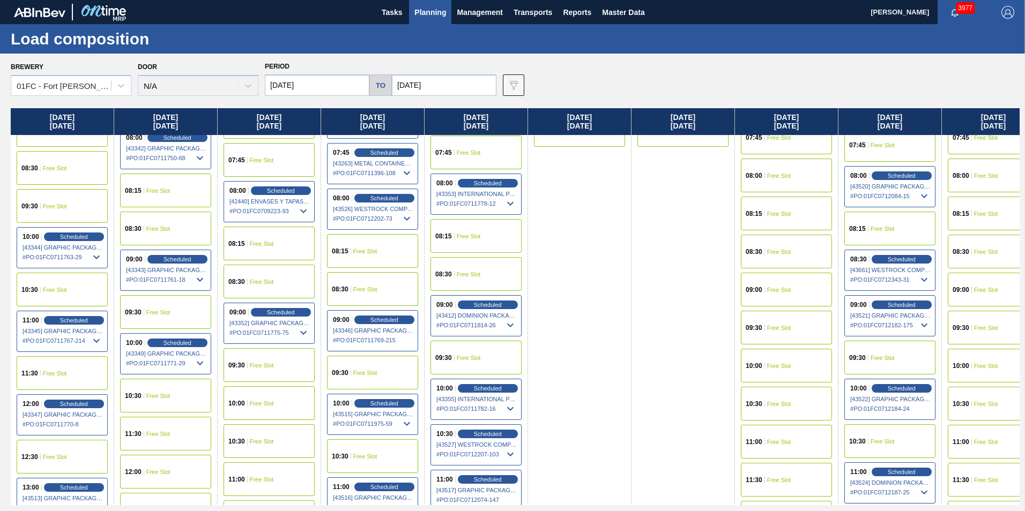
click at [318, 84] on input "10/05/2025" at bounding box center [317, 85] width 105 height 21
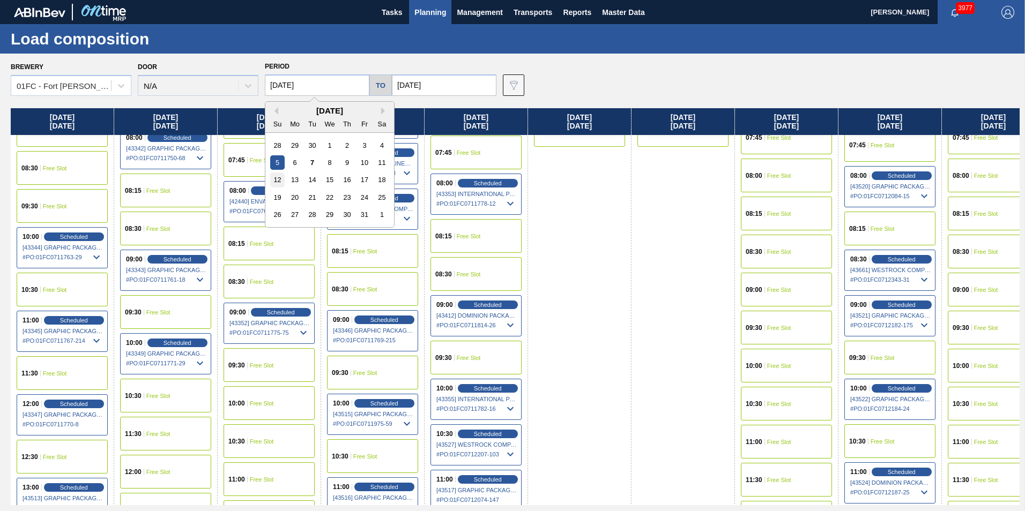
click at [281, 181] on div "12" at bounding box center [277, 180] width 14 height 14
type input "10/12/2025"
type input "[DATE]"
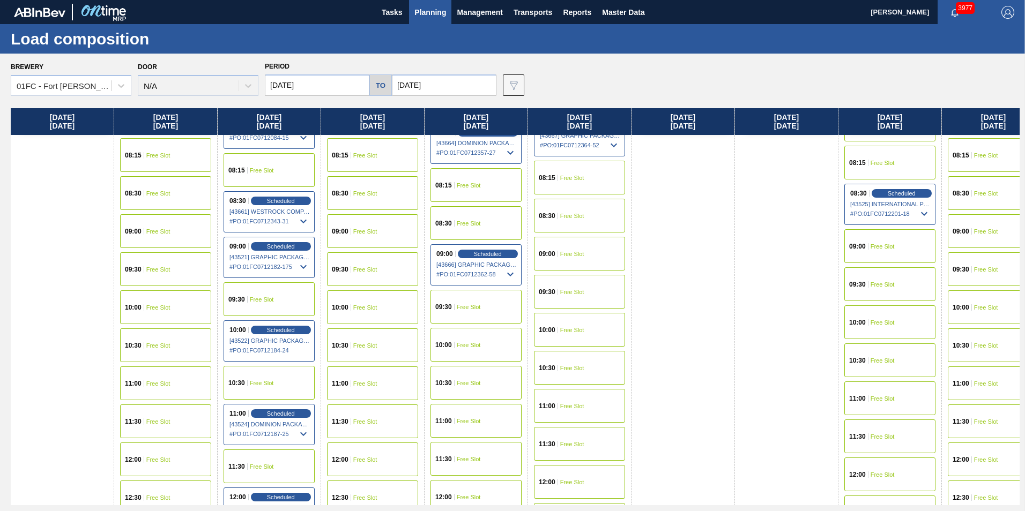
scroll to position [375, 0]
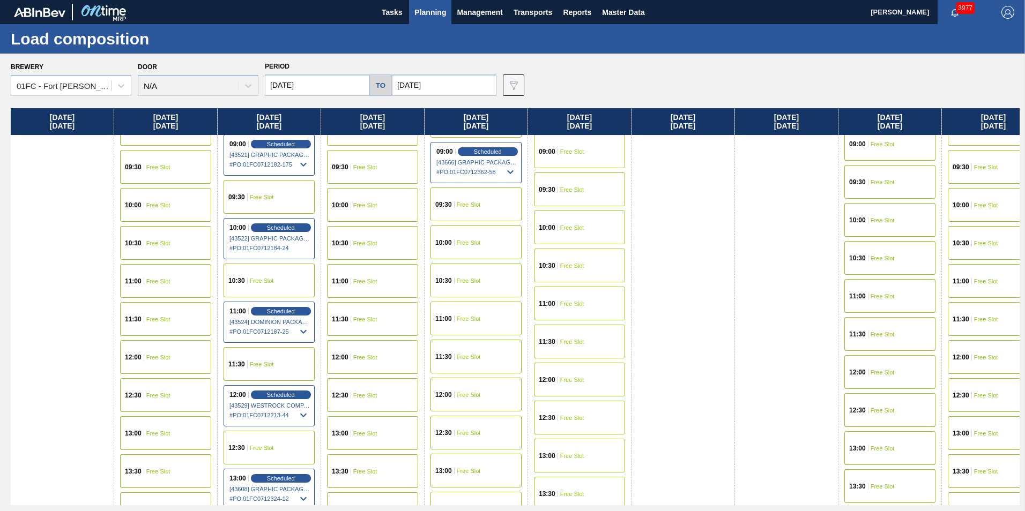
click at [571, 227] on span "Free Slot" at bounding box center [572, 228] width 24 height 6
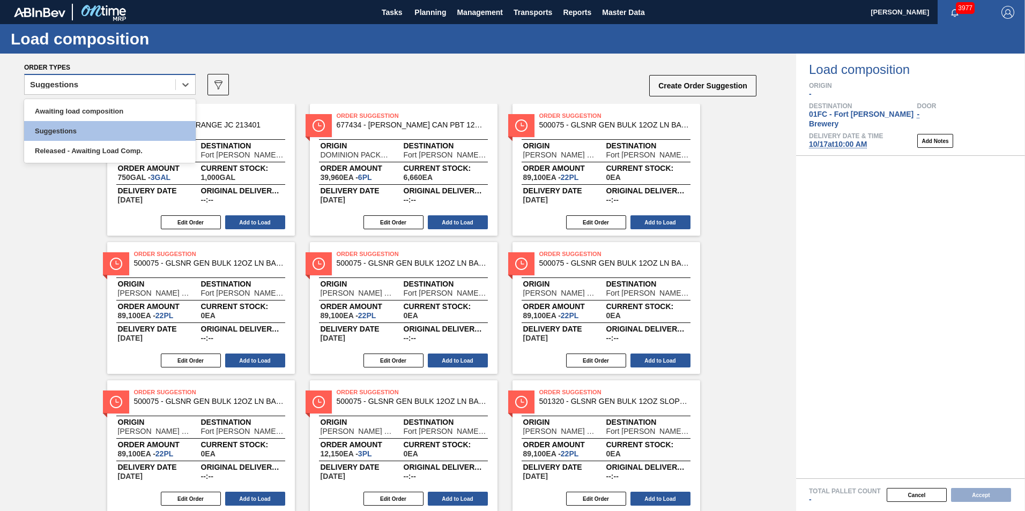
click at [106, 87] on div "Suggestions" at bounding box center [100, 85] width 151 height 16
click at [84, 110] on div "Awaiting load composition" at bounding box center [110, 111] width 172 height 20
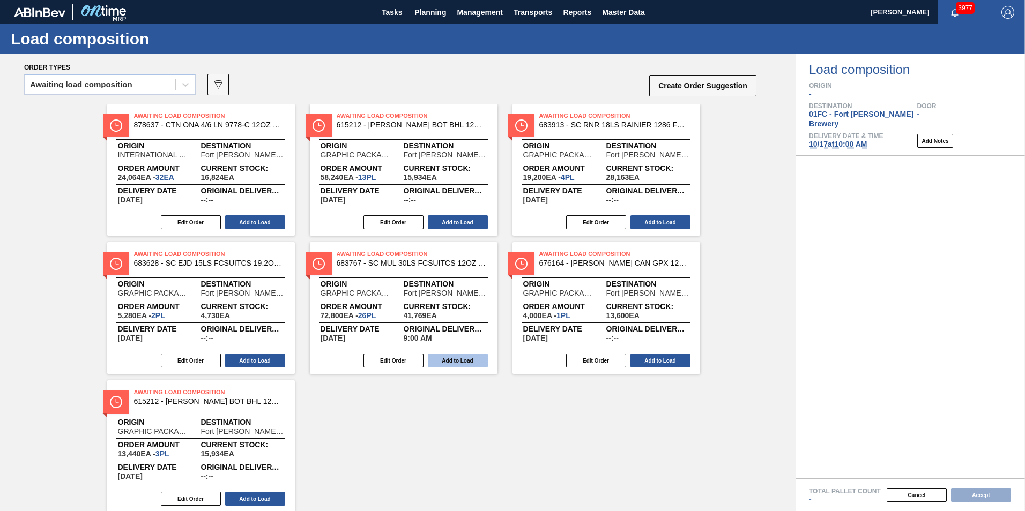
click at [449, 361] on button "Add to Load" at bounding box center [458, 361] width 60 height 14
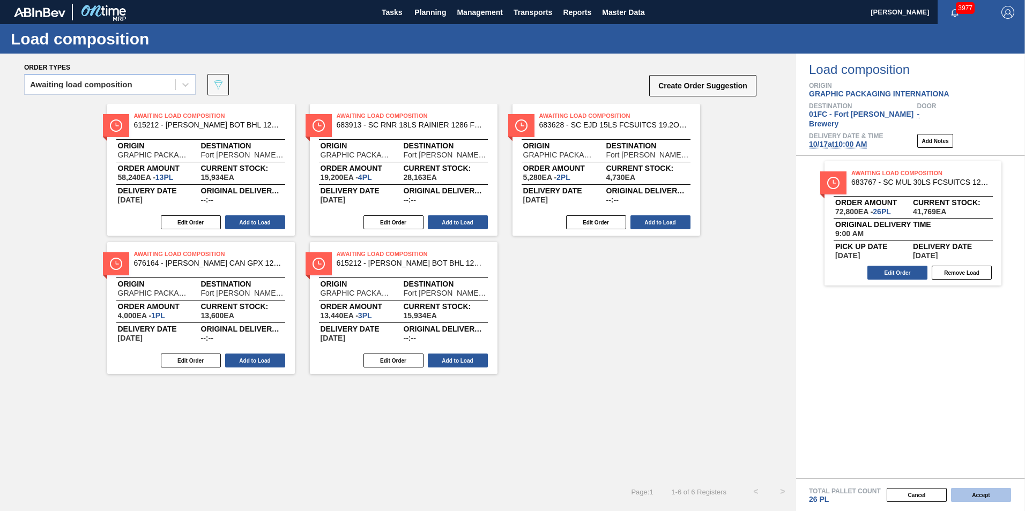
click at [973, 493] on button "Accept" at bounding box center [981, 495] width 60 height 14
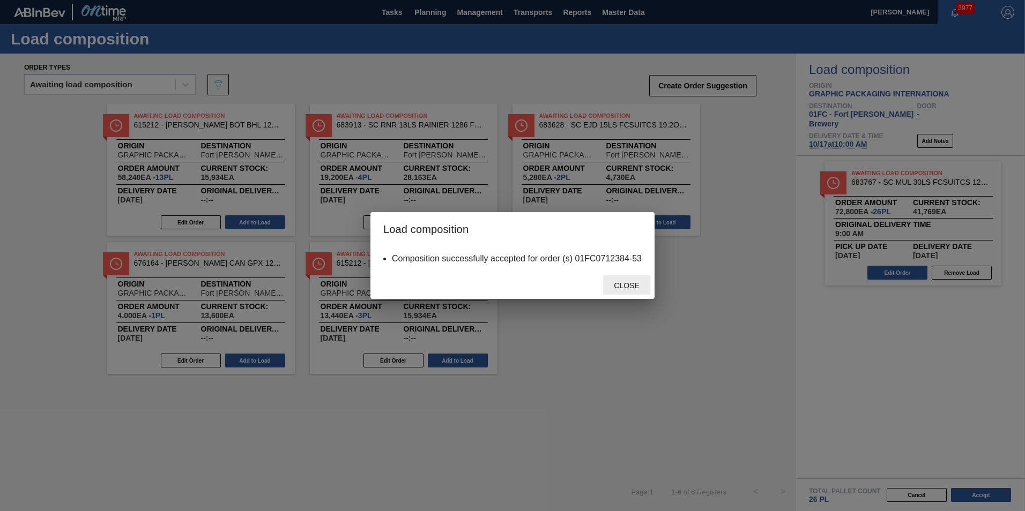
click at [626, 284] on span "Close" at bounding box center [626, 285] width 42 height 9
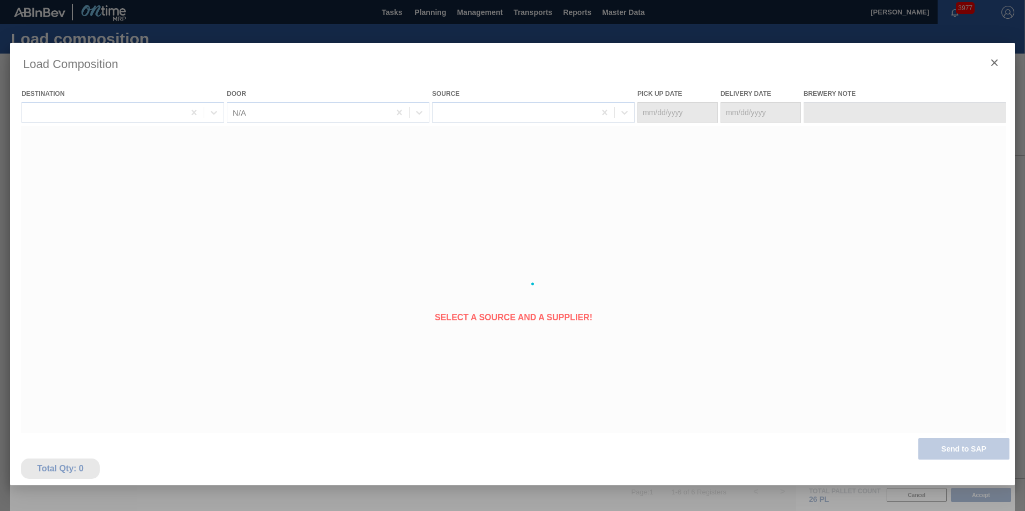
type Date "10/14/2025"
type Date "10/17/2025"
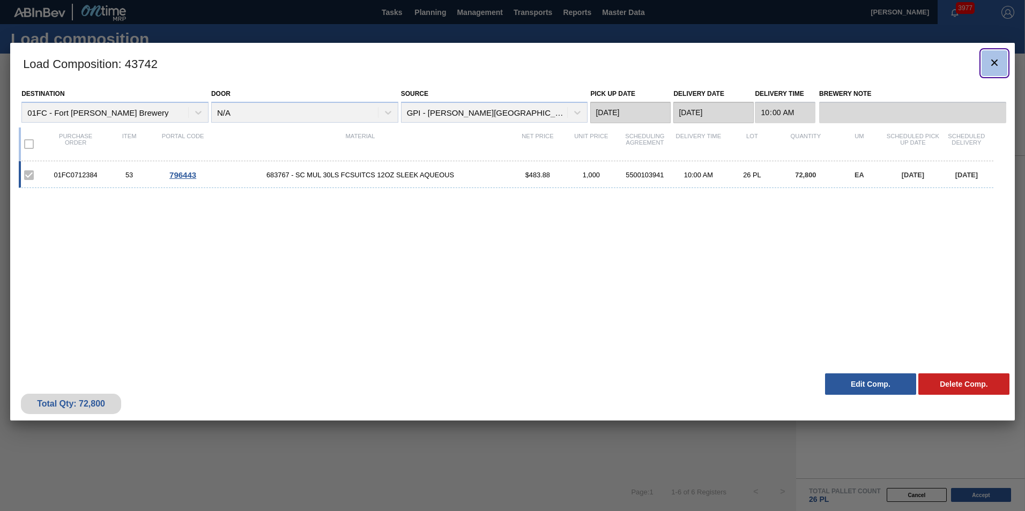
click at [994, 62] on icon "botão de ícone" at bounding box center [994, 62] width 6 height 6
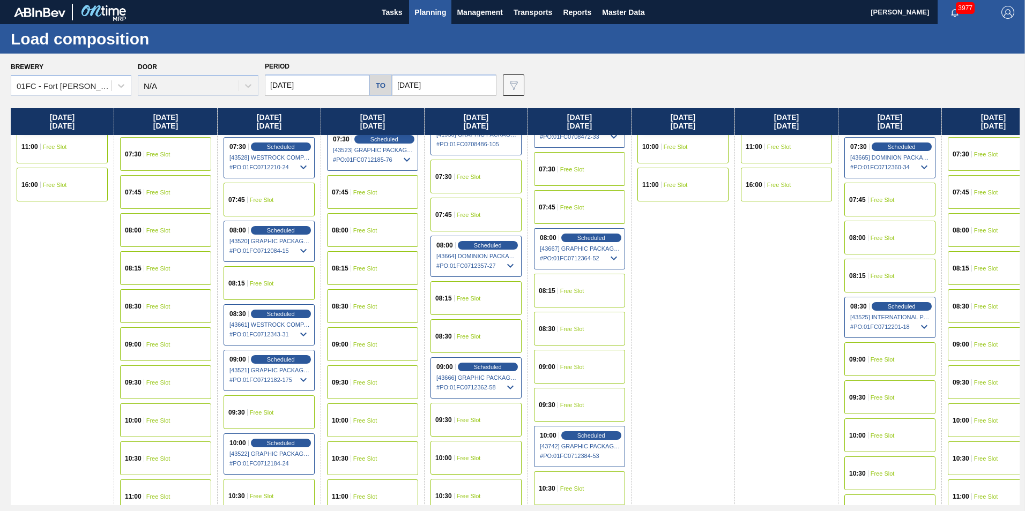
scroll to position [161, 0]
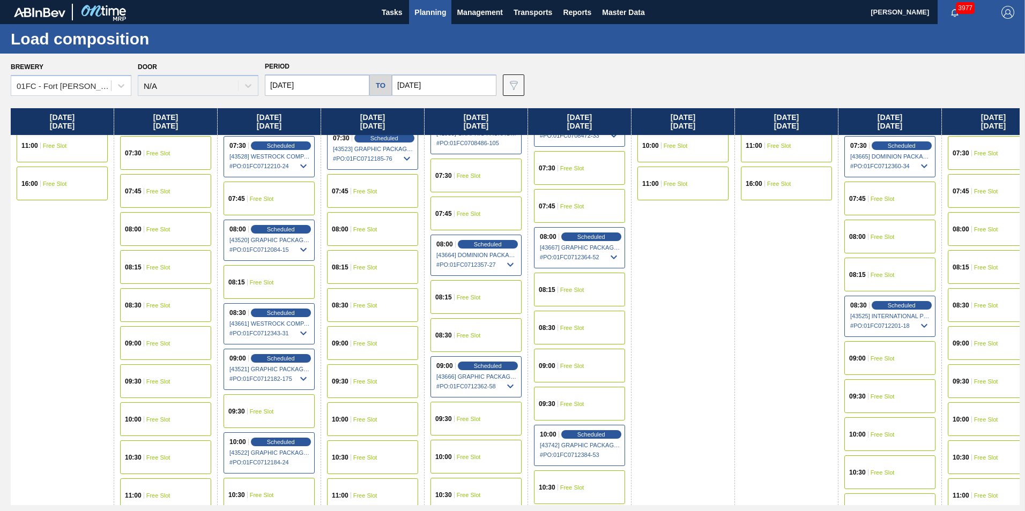
click at [567, 362] on div "09:00 Free Slot" at bounding box center [579, 366] width 91 height 34
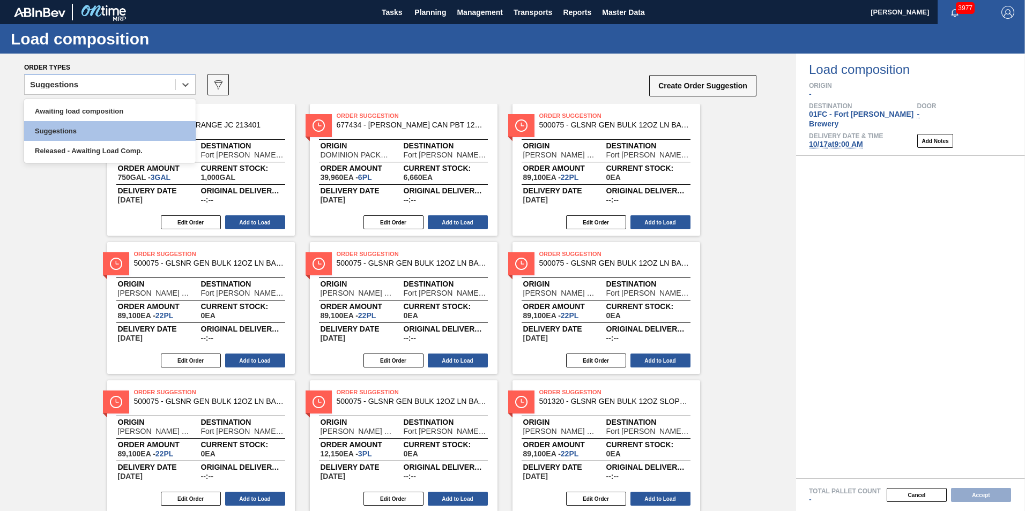
click at [145, 90] on div "Suggestions" at bounding box center [100, 85] width 151 height 16
click at [105, 109] on div "Awaiting load composition" at bounding box center [110, 111] width 172 height 20
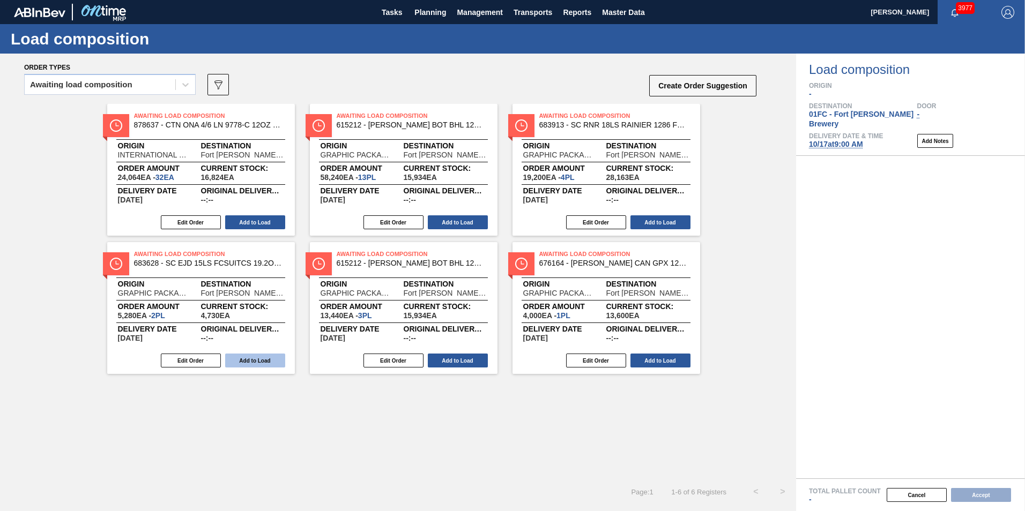
click at [246, 358] on button "Add to Load" at bounding box center [255, 361] width 60 height 14
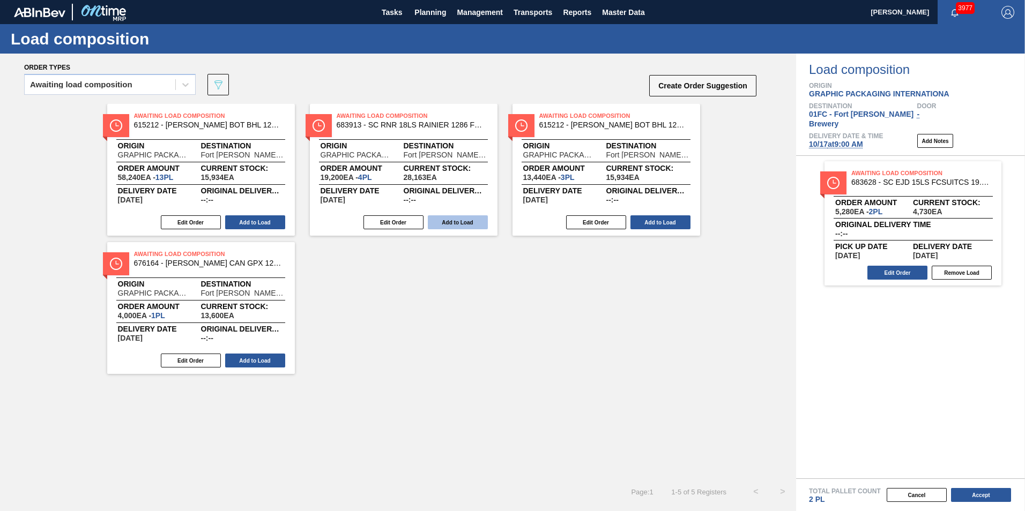
click at [433, 217] on button "Add to Load" at bounding box center [458, 222] width 60 height 14
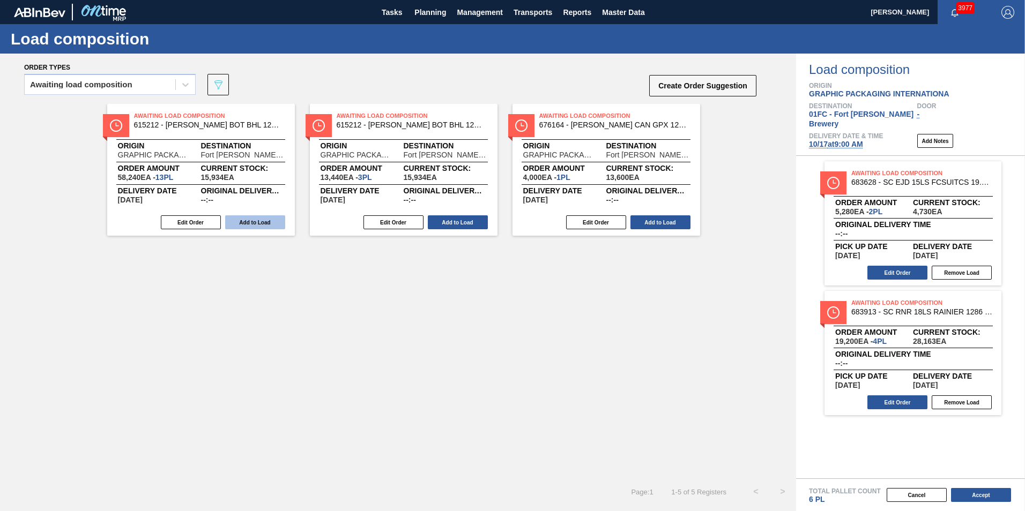
click at [262, 217] on button "Add to Load" at bounding box center [255, 222] width 60 height 14
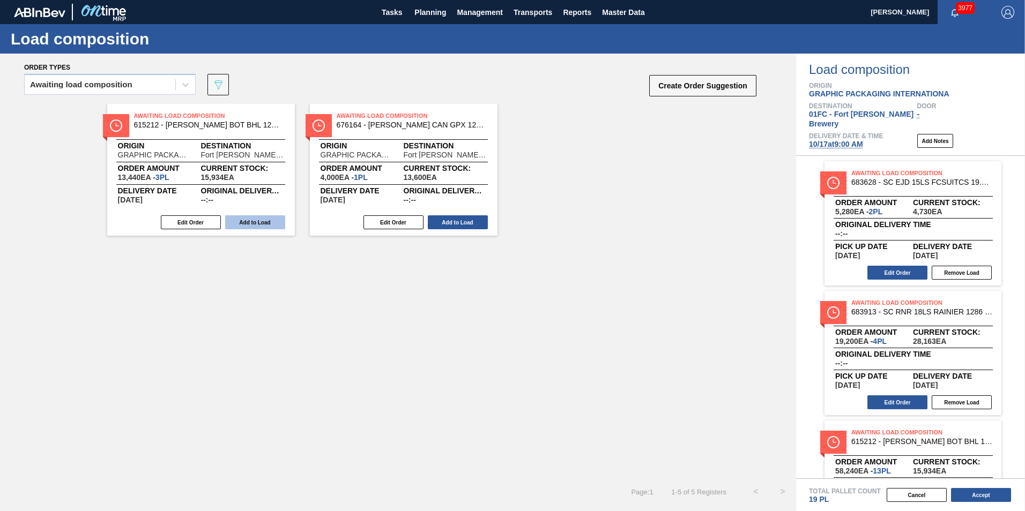
click at [260, 219] on button "Add to Load" at bounding box center [255, 222] width 60 height 14
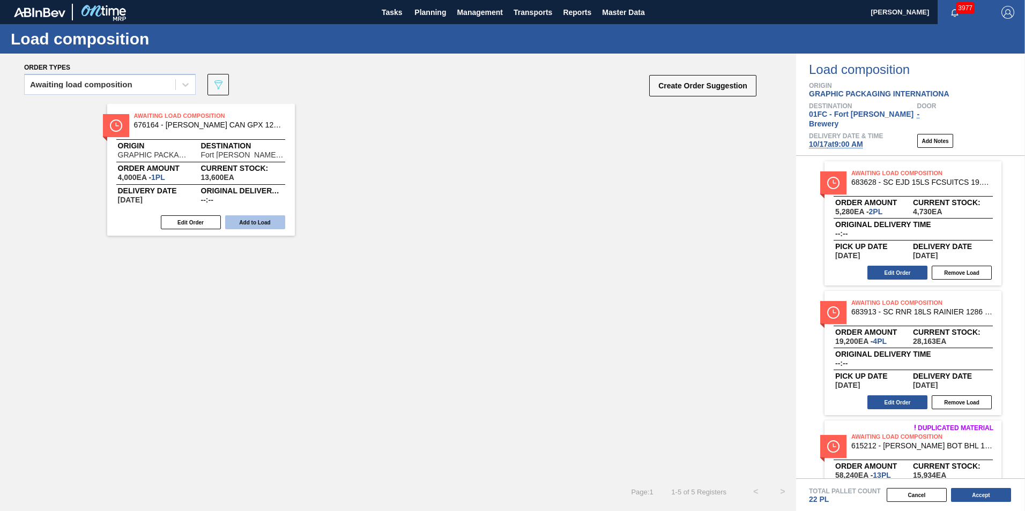
drag, startPoint x: 239, startPoint y: 225, endPoint x: 248, endPoint y: 232, distance: 11.4
click at [239, 225] on button "Add to Load" at bounding box center [255, 222] width 60 height 14
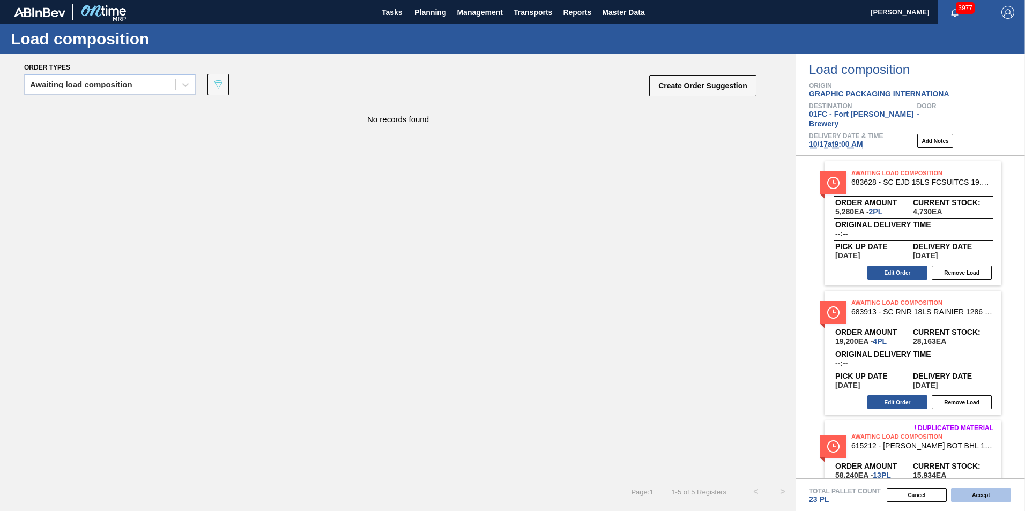
click at [977, 497] on button "Accept" at bounding box center [981, 495] width 60 height 14
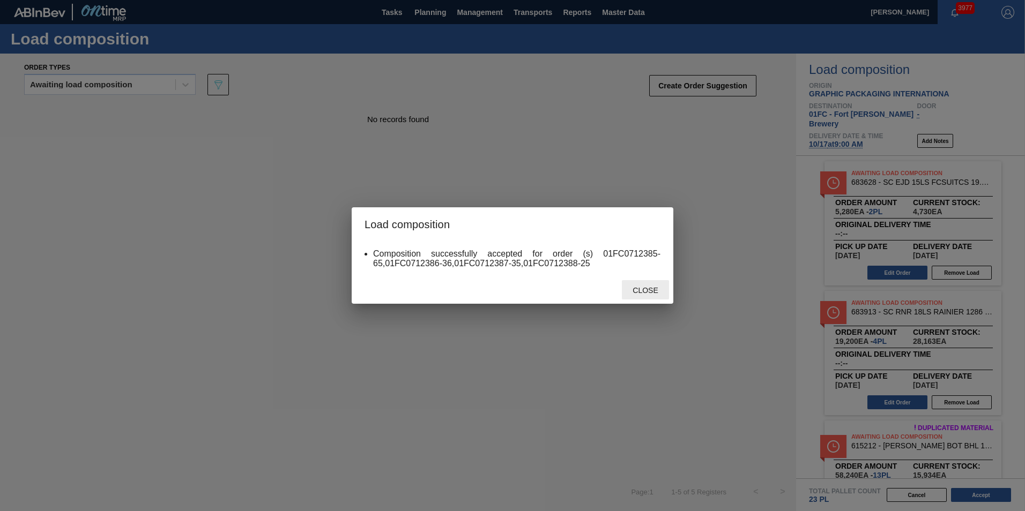
click at [628, 291] on span "Close" at bounding box center [645, 290] width 42 height 9
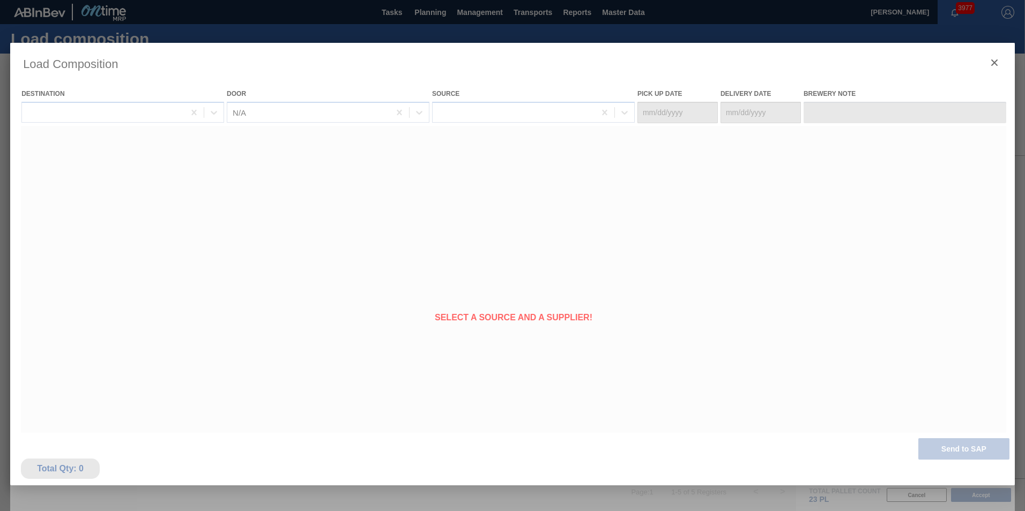
type Date "10/14/2025"
type Date "10/17/2025"
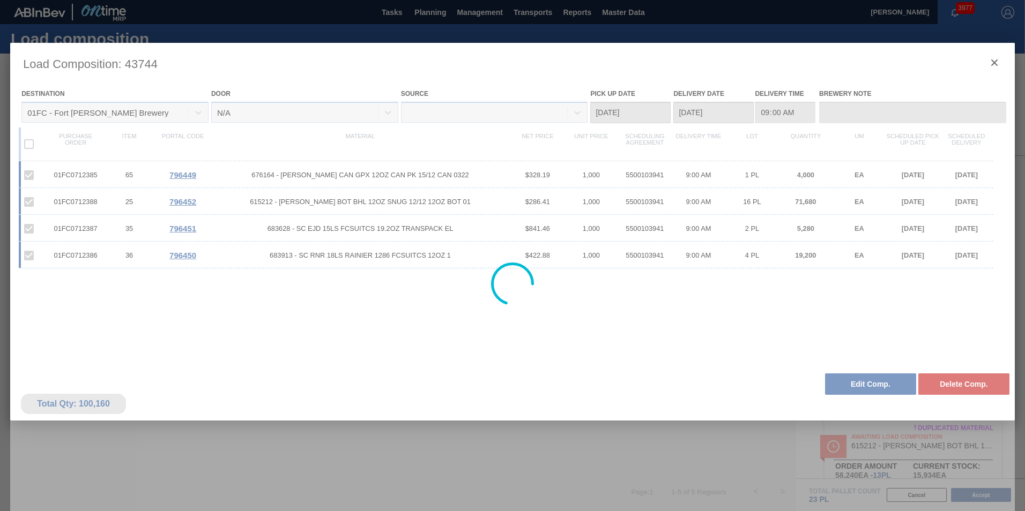
click at [651, 458] on div at bounding box center [512, 284] width 1004 height 482
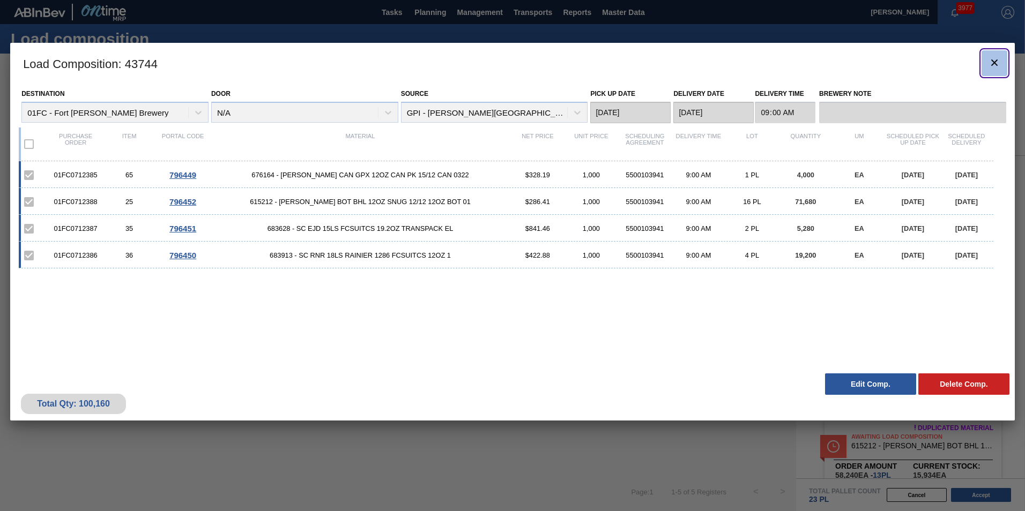
click at [991, 63] on icon "botão de ícone" at bounding box center [994, 62] width 13 height 13
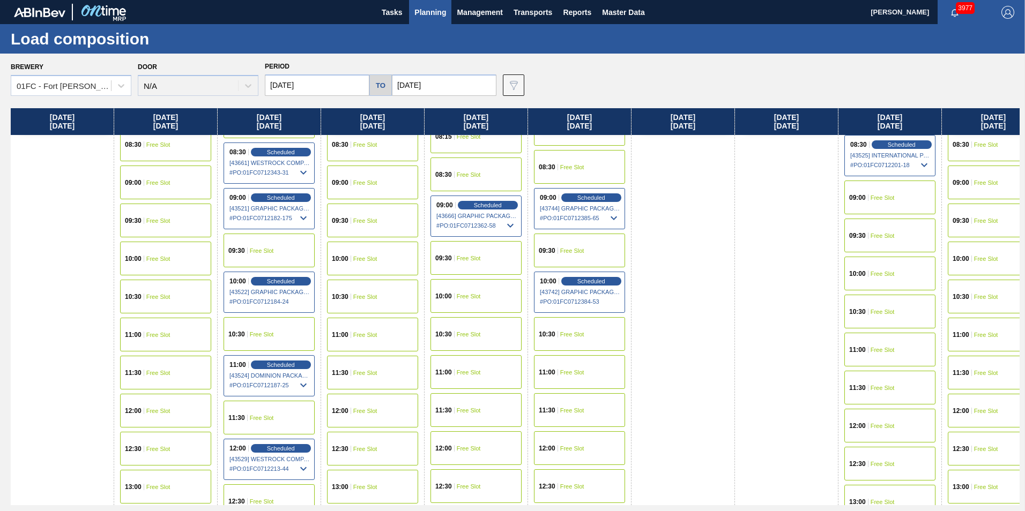
scroll to position [429, 0]
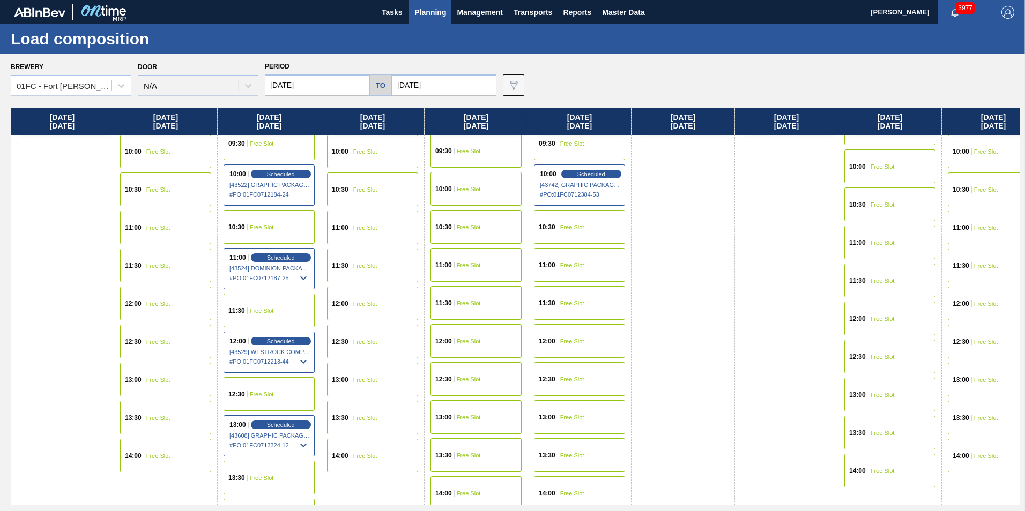
click at [885, 317] on span "Free Slot" at bounding box center [882, 319] width 24 height 6
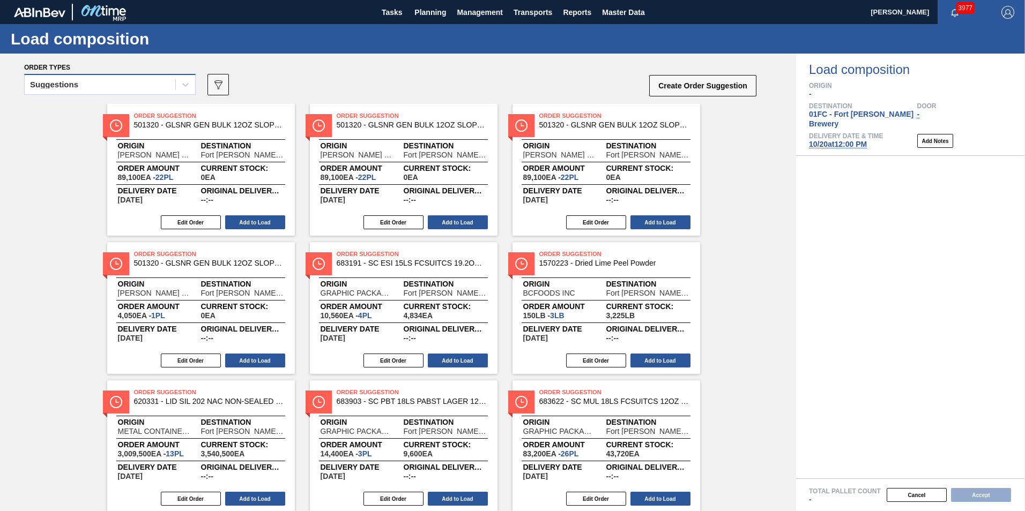
click at [36, 77] on div "Suggestions" at bounding box center [100, 85] width 151 height 16
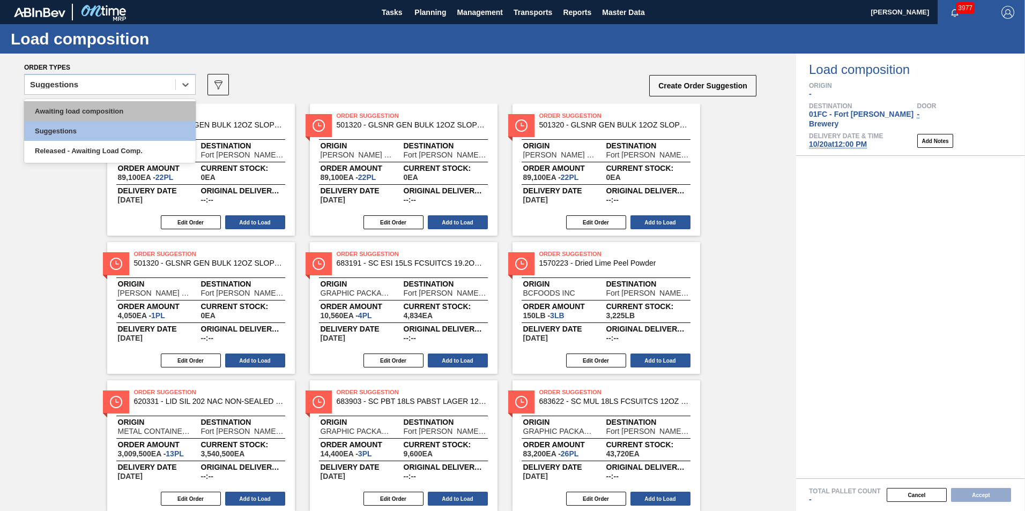
click at [48, 107] on div "Awaiting load composition" at bounding box center [110, 111] width 172 height 20
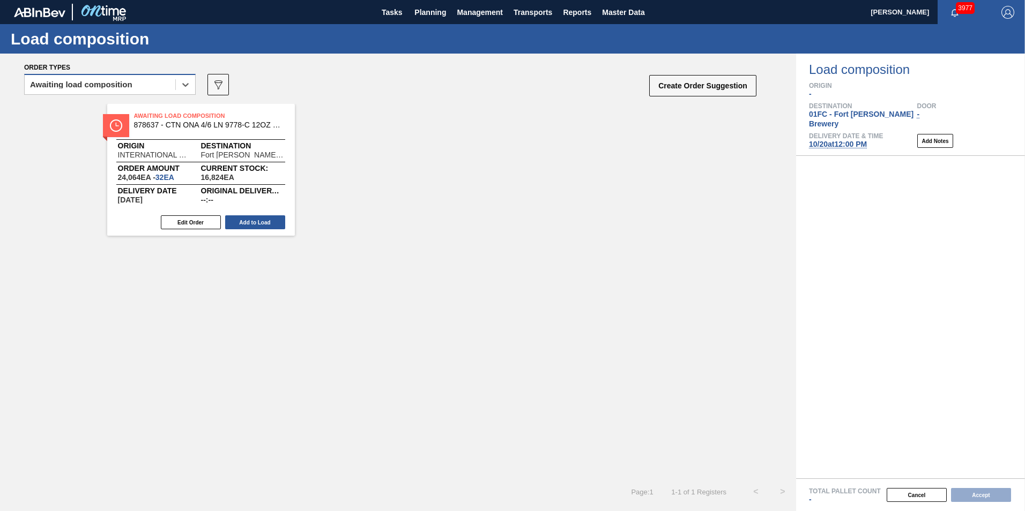
click at [147, 83] on div "Awaiting load composition" at bounding box center [100, 85] width 151 height 16
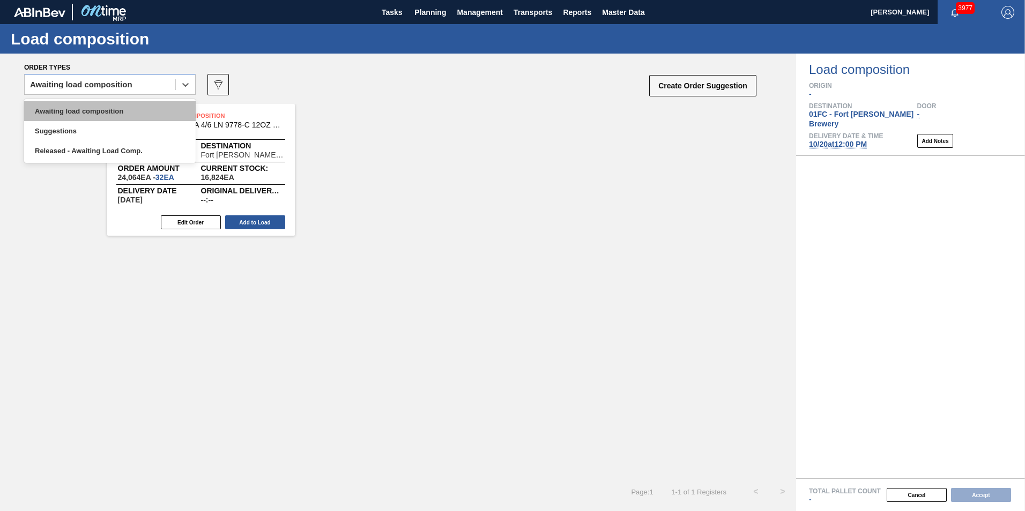
click at [101, 108] on div "Awaiting load composition" at bounding box center [110, 111] width 172 height 20
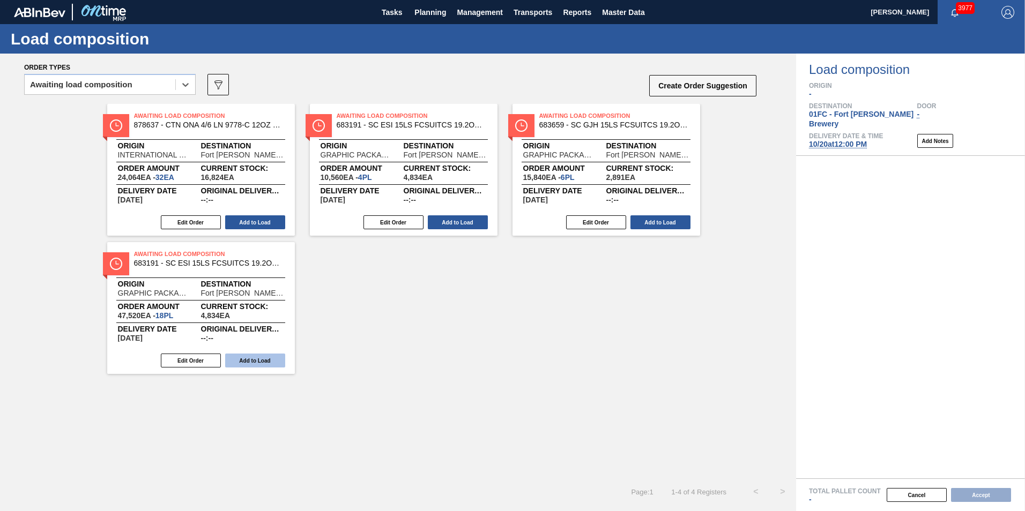
click at [243, 363] on button "Add to Load" at bounding box center [255, 361] width 60 height 14
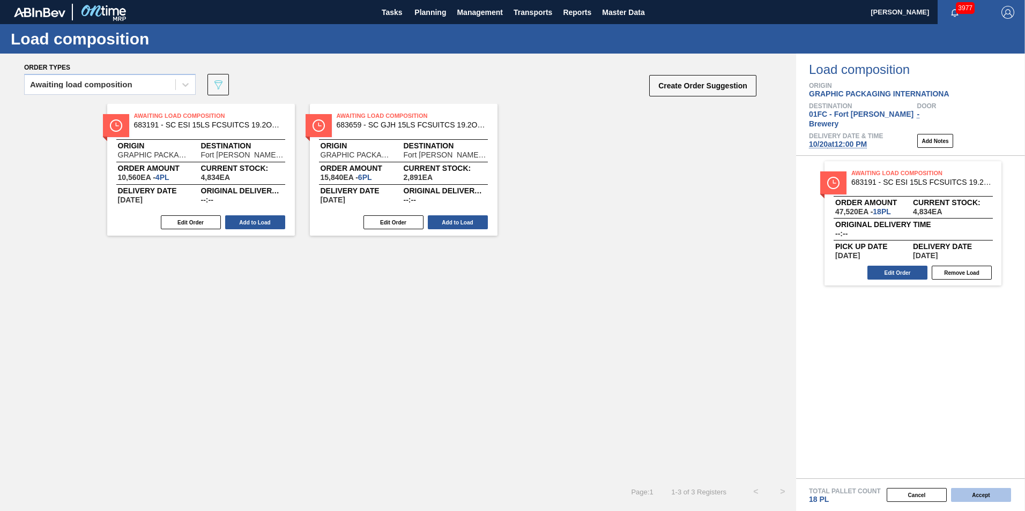
click at [978, 491] on button "Accept" at bounding box center [981, 495] width 60 height 14
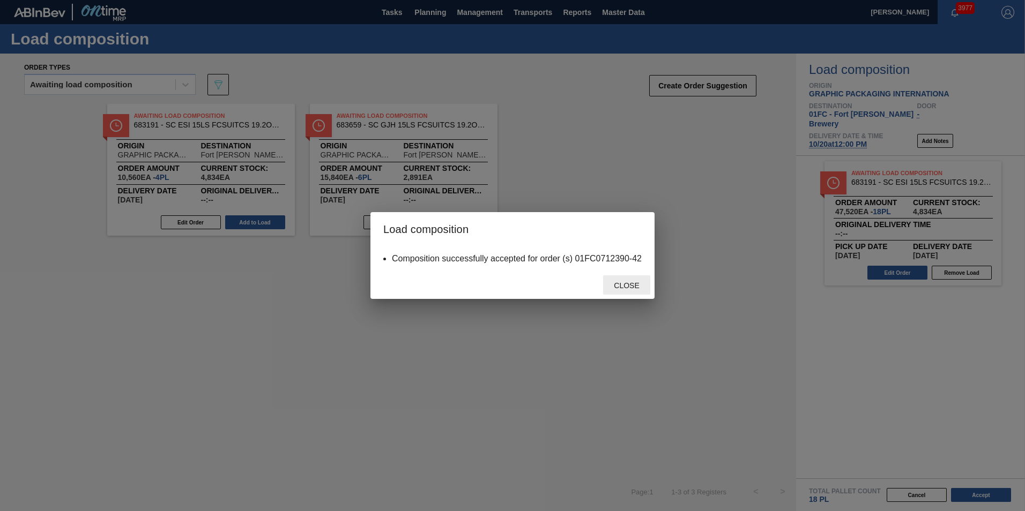
click at [628, 288] on span "Close" at bounding box center [626, 285] width 42 height 9
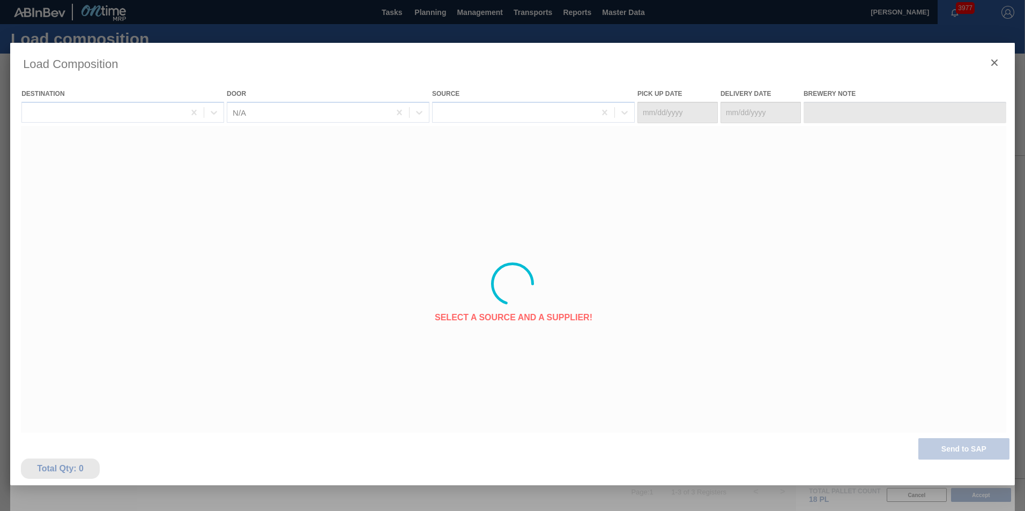
type Date "10/17/2025"
type Date "[DATE]"
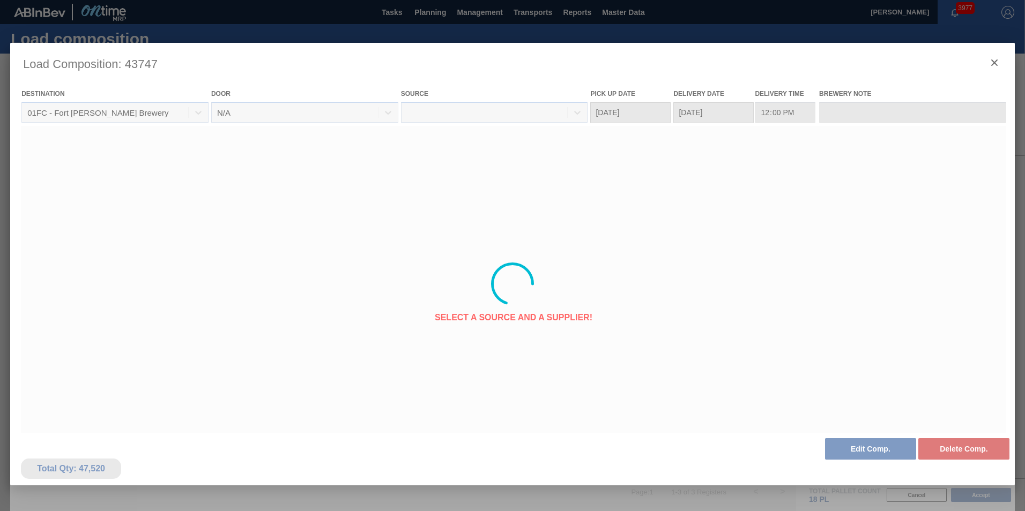
click at [996, 57] on div at bounding box center [512, 284] width 1004 height 482
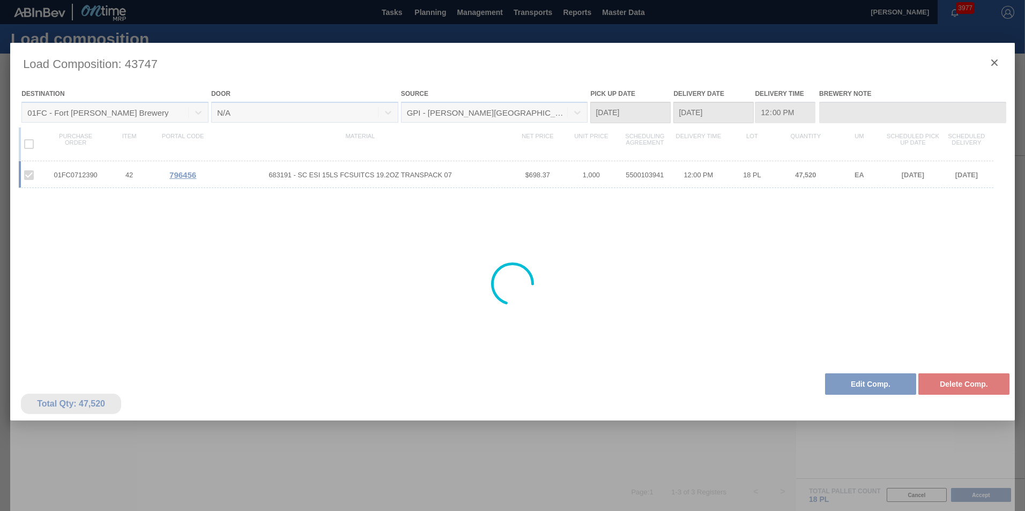
click at [989, 64] on div at bounding box center [512, 284] width 1004 height 482
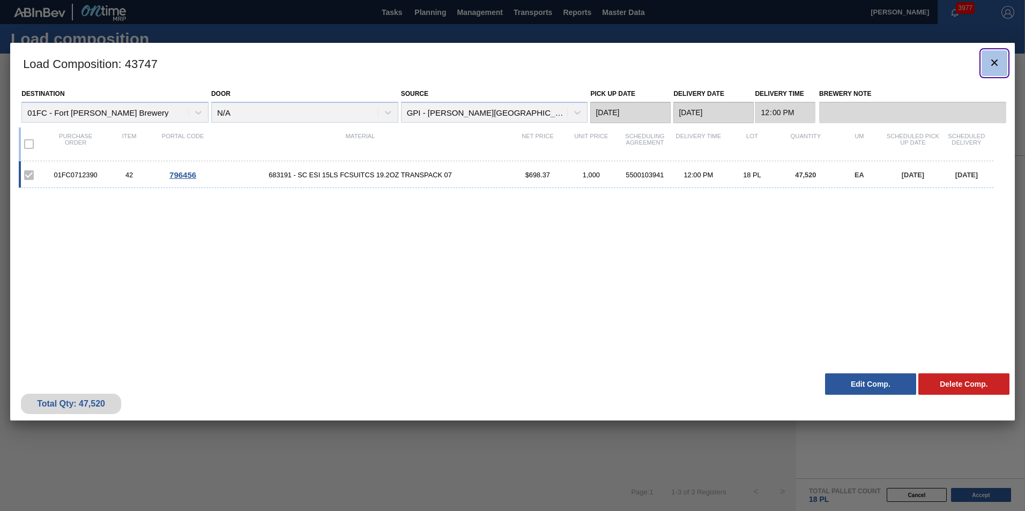
click at [990, 62] on icon "botão de ícone" at bounding box center [994, 62] width 13 height 13
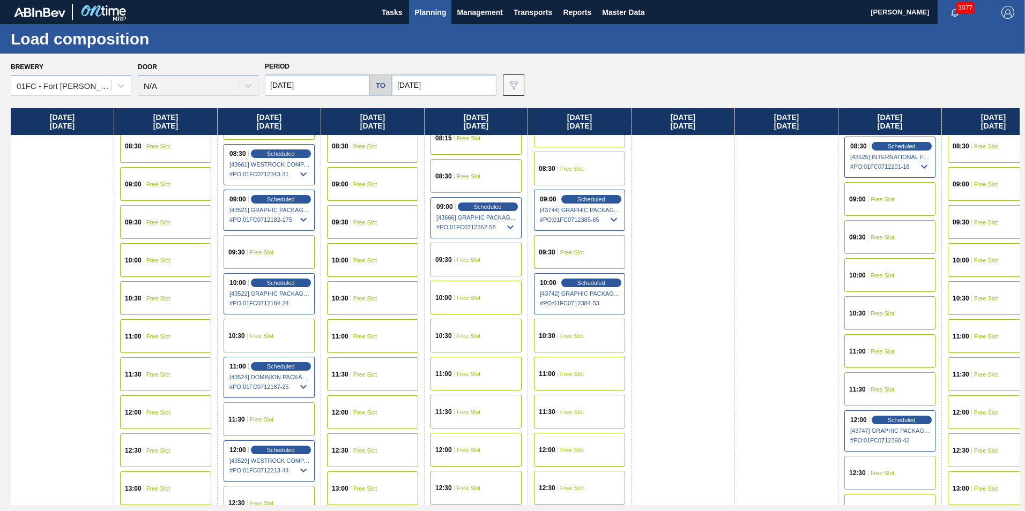
scroll to position [322, 0]
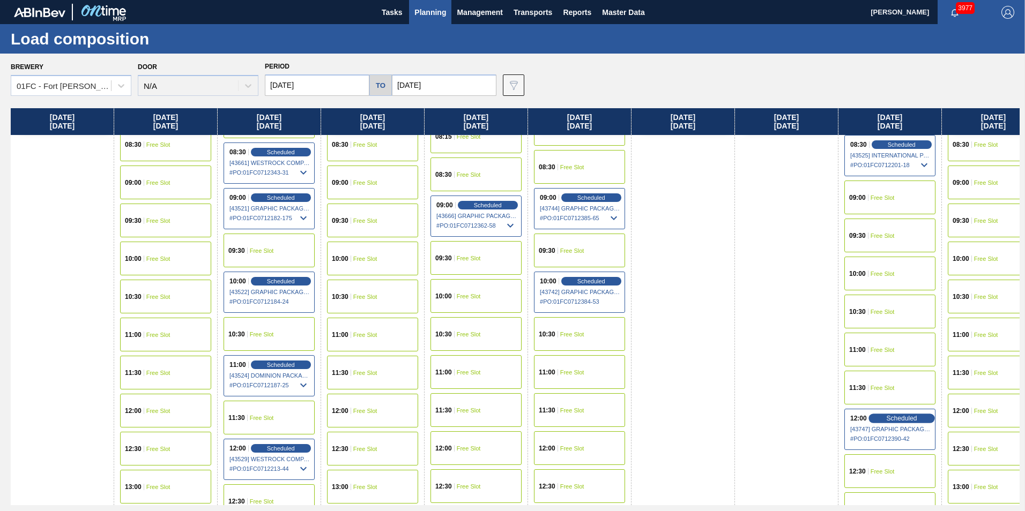
click at [892, 418] on span "Scheduled" at bounding box center [901, 418] width 31 height 7
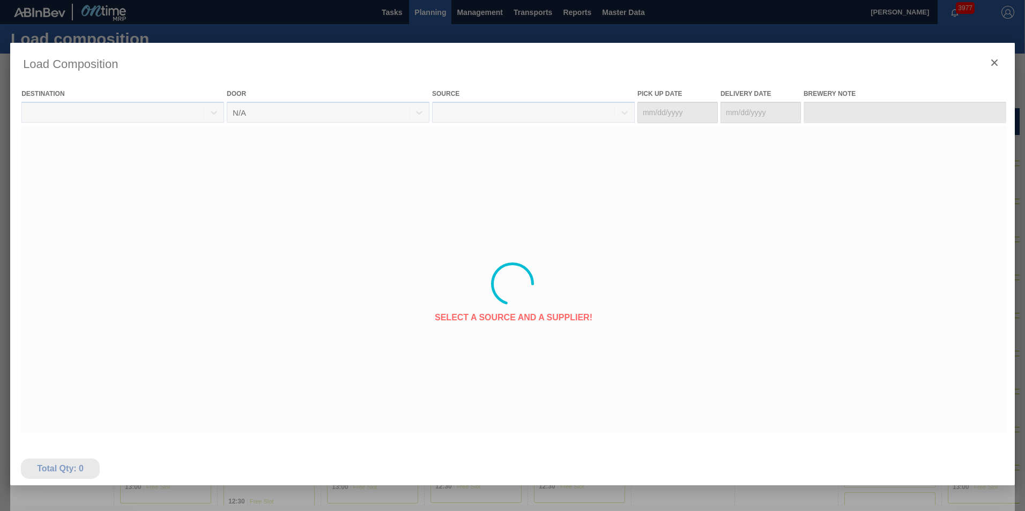
type Date "10/17/2025"
type Date "[DATE]"
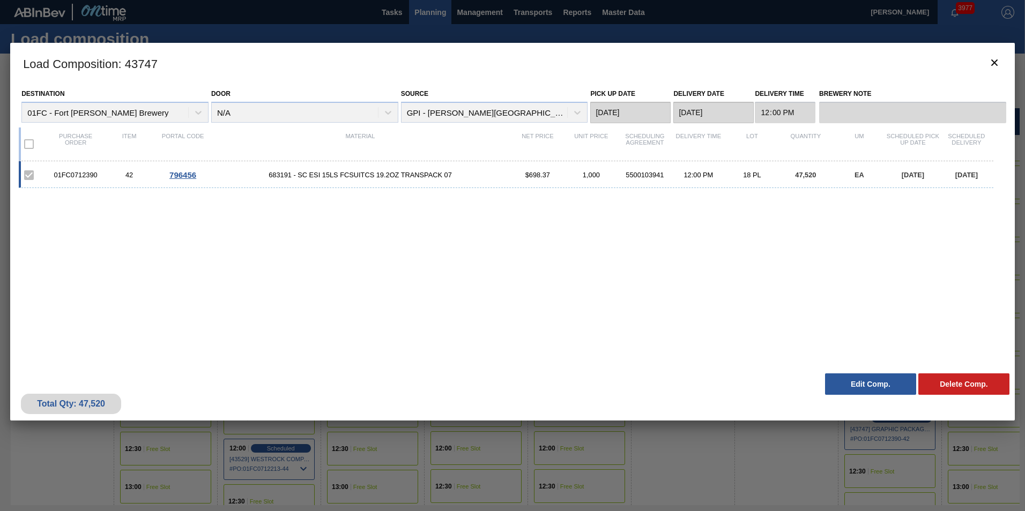
click at [866, 388] on button "Edit Comp." at bounding box center [870, 384] width 91 height 21
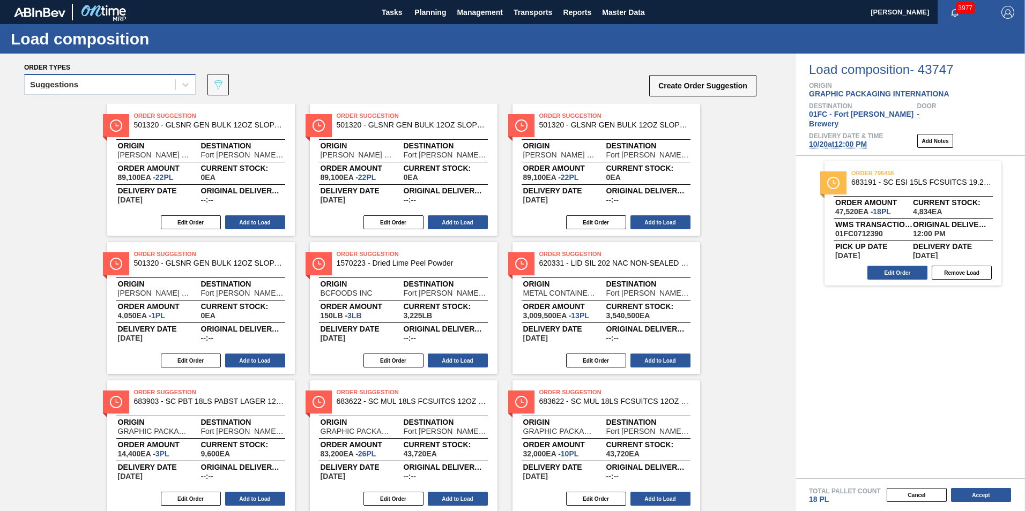
click at [78, 79] on div "Suggestions" at bounding box center [100, 85] width 151 height 16
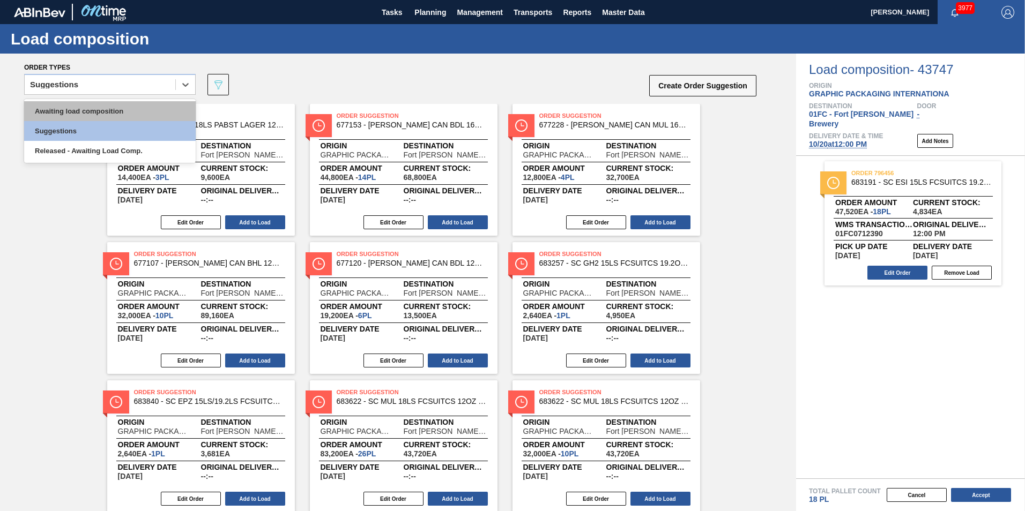
click at [72, 105] on div "Awaiting load composition" at bounding box center [110, 111] width 172 height 20
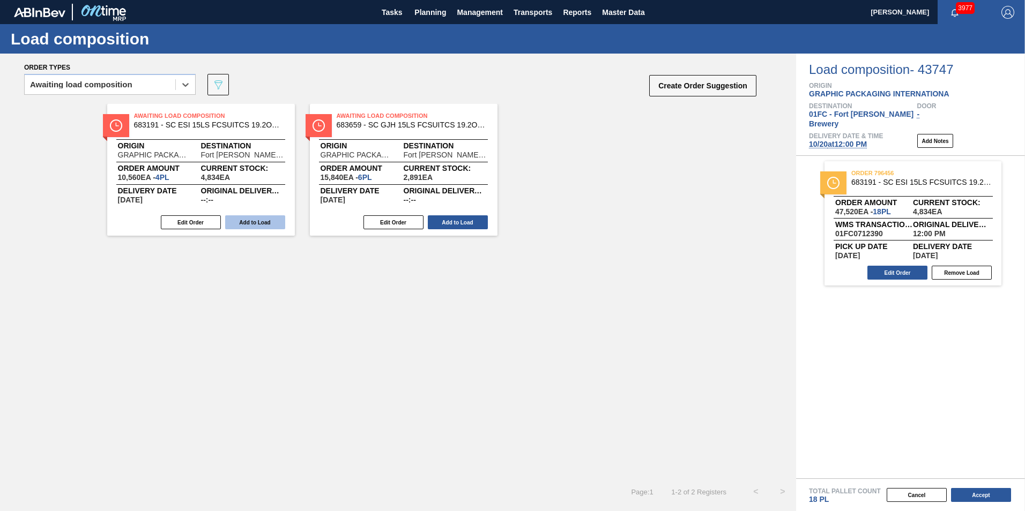
click at [252, 219] on button "Add to Load" at bounding box center [255, 222] width 60 height 14
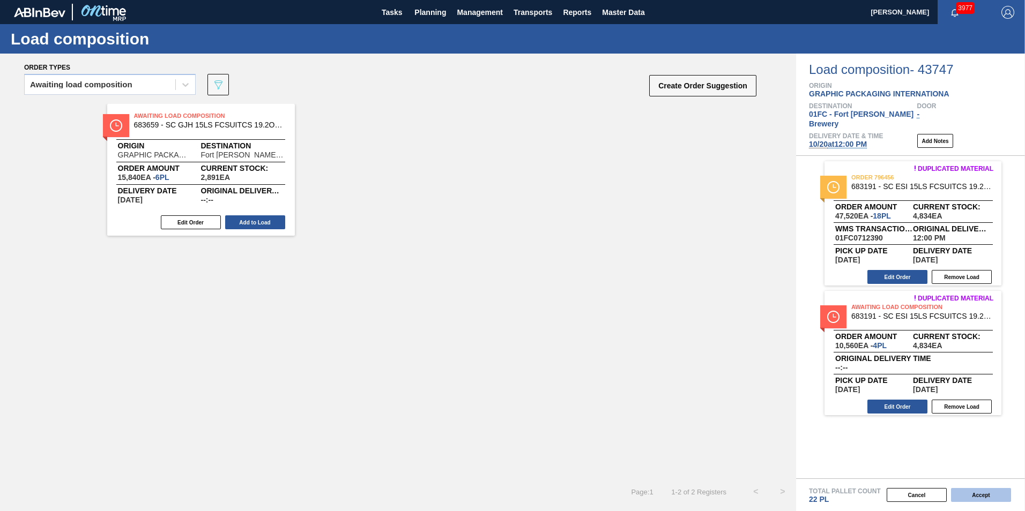
click at [963, 495] on button "Accept" at bounding box center [981, 495] width 60 height 14
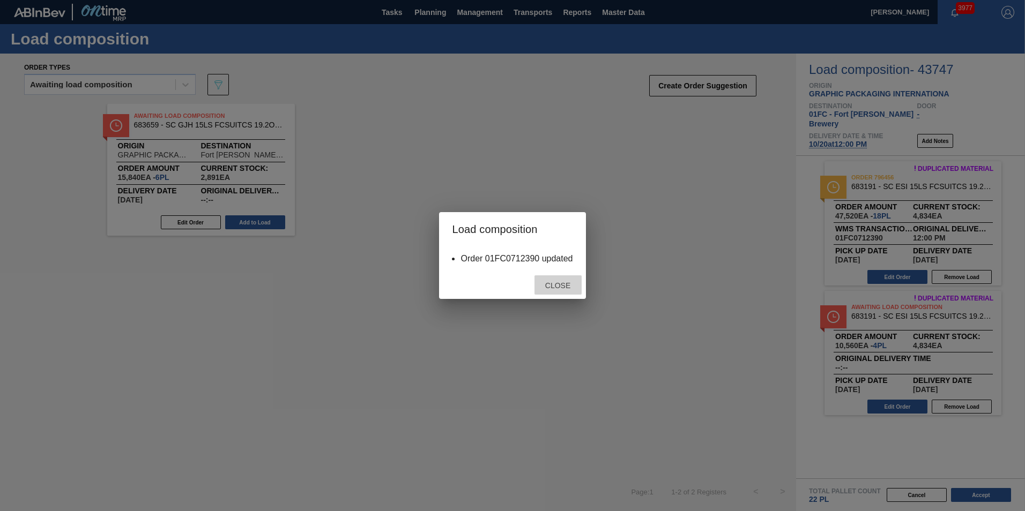
click at [555, 282] on span "Close" at bounding box center [558, 285] width 42 height 9
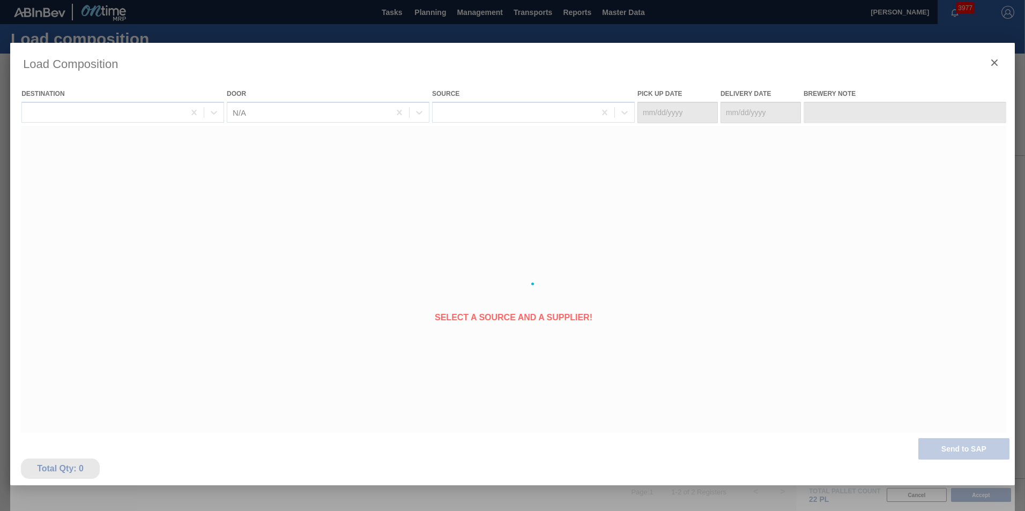
type Date "10/17/2025"
type Date "[DATE]"
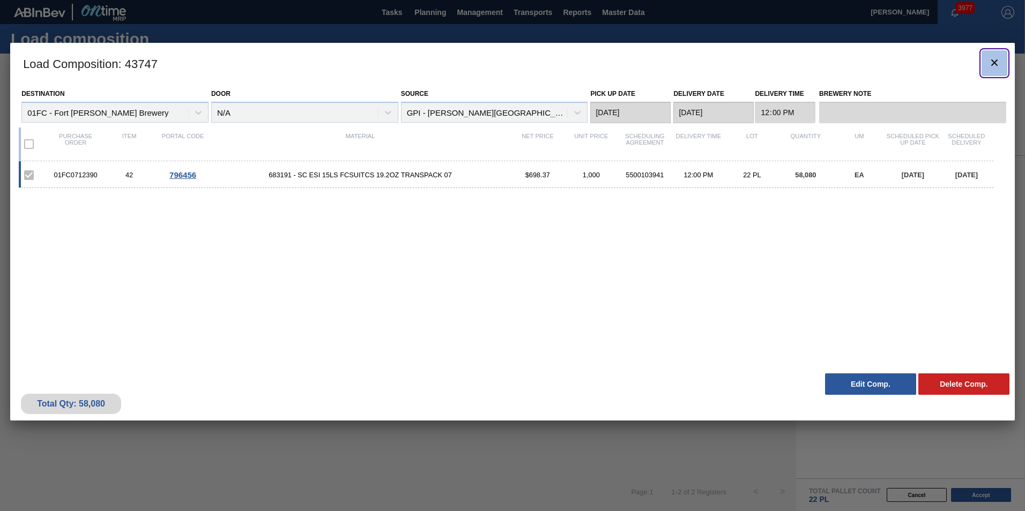
click at [993, 63] on icon "botão de ícone" at bounding box center [994, 62] width 6 height 6
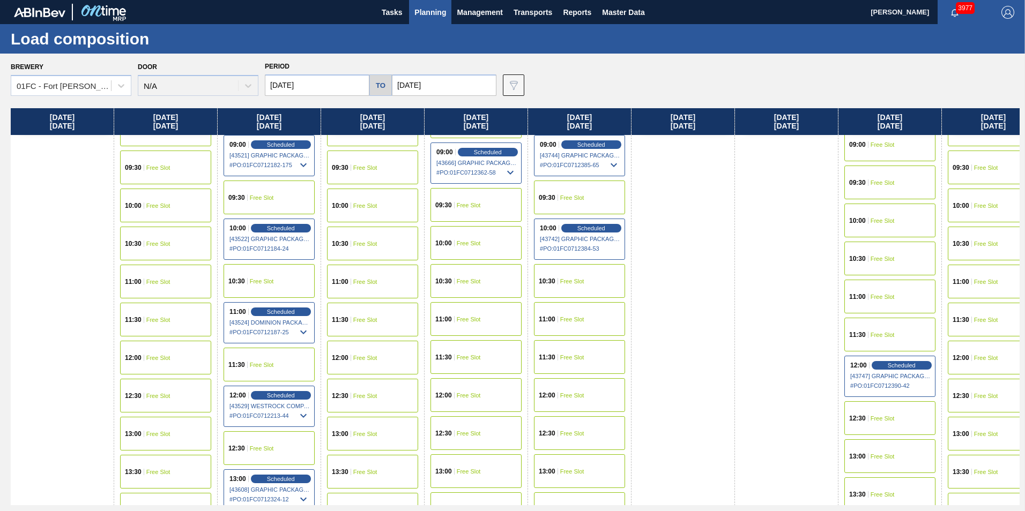
scroll to position [375, 0]
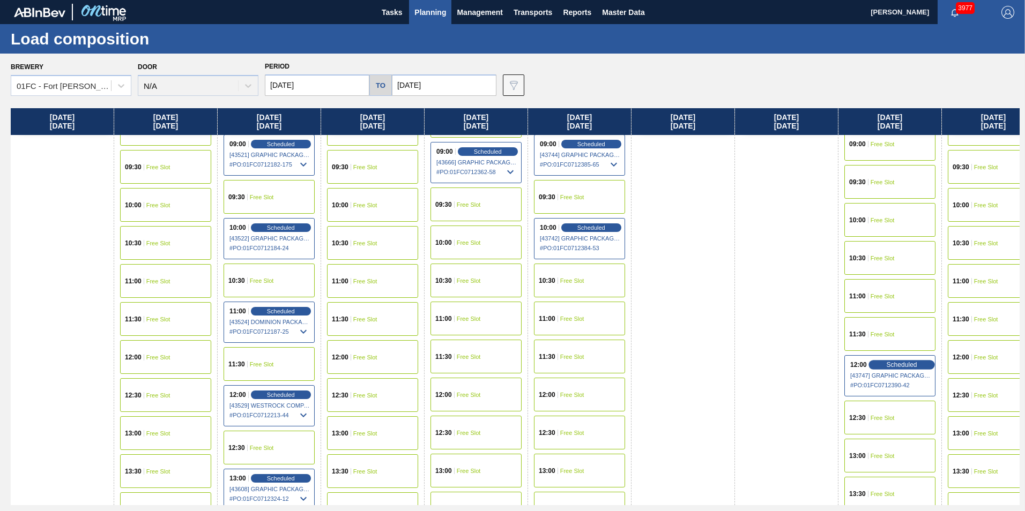
click at [894, 366] on span "Scheduled" at bounding box center [901, 364] width 31 height 7
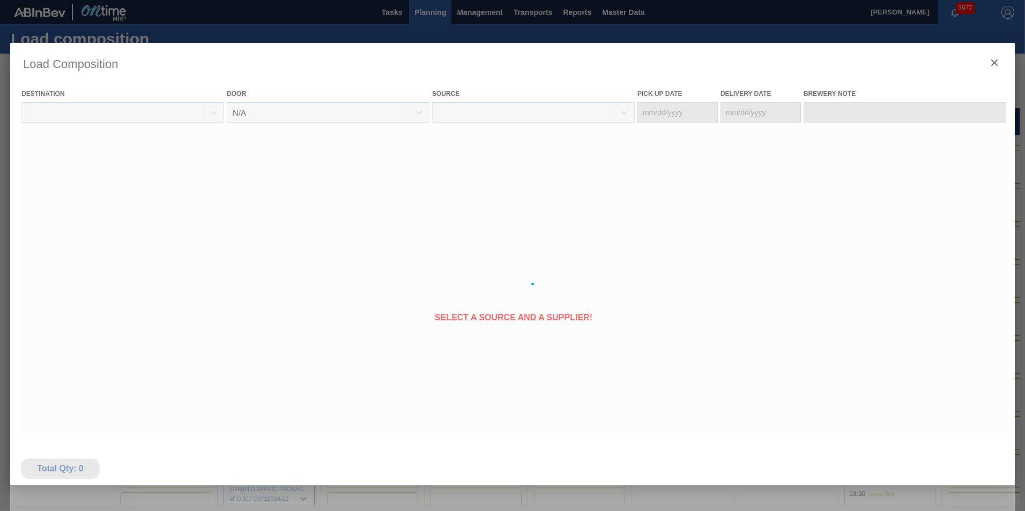
type Date "10/17/2025"
type Date "[DATE]"
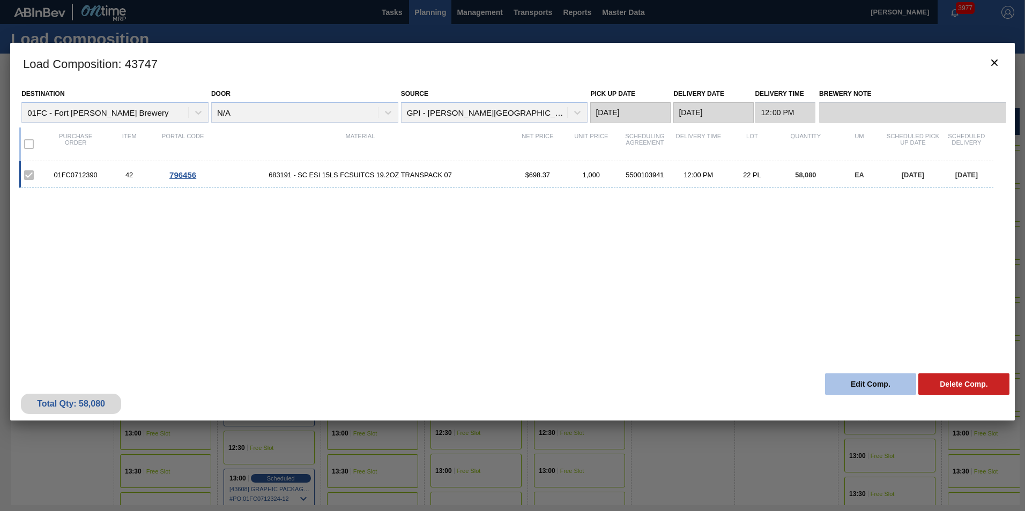
click at [859, 382] on button "Edit Comp." at bounding box center [870, 384] width 91 height 21
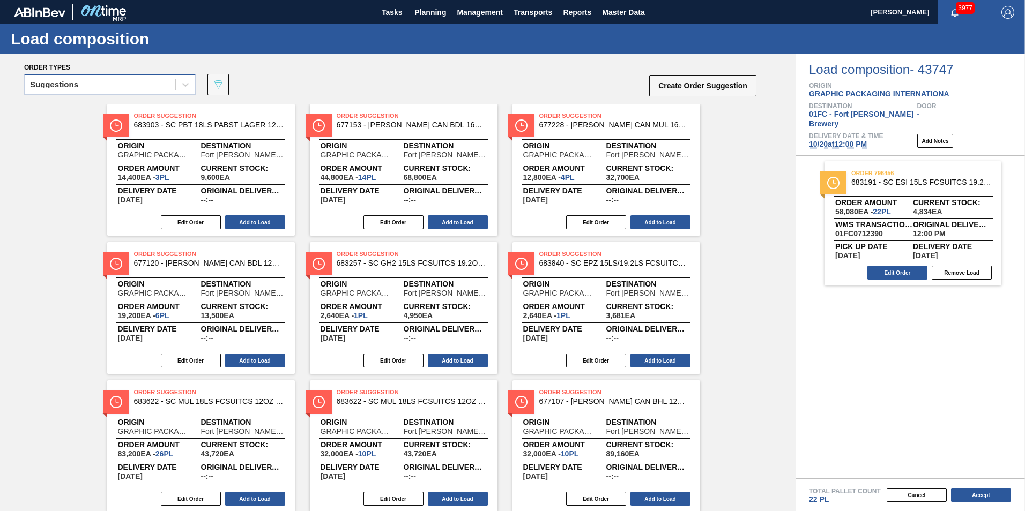
click at [78, 87] on div "Suggestions" at bounding box center [54, 85] width 48 height 8
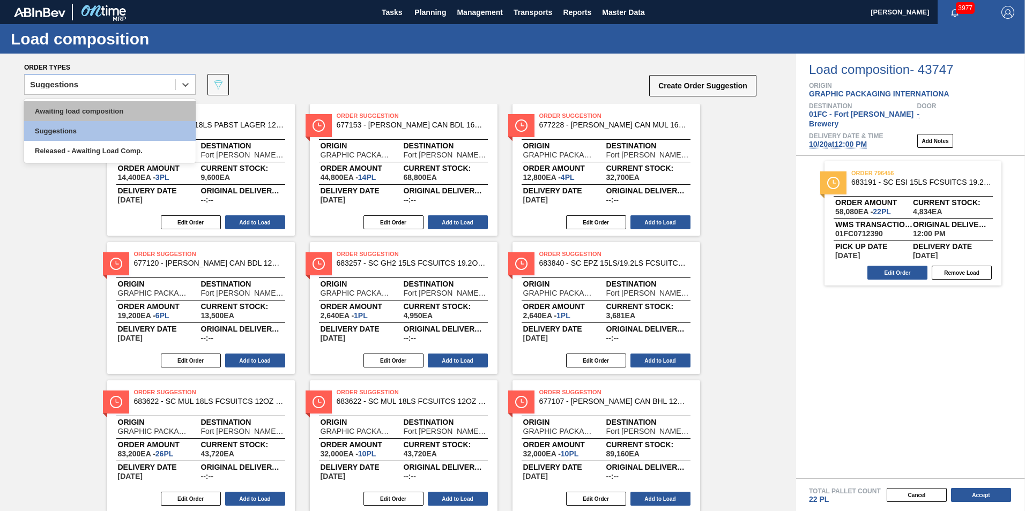
click at [71, 106] on div "Awaiting load composition" at bounding box center [110, 111] width 172 height 20
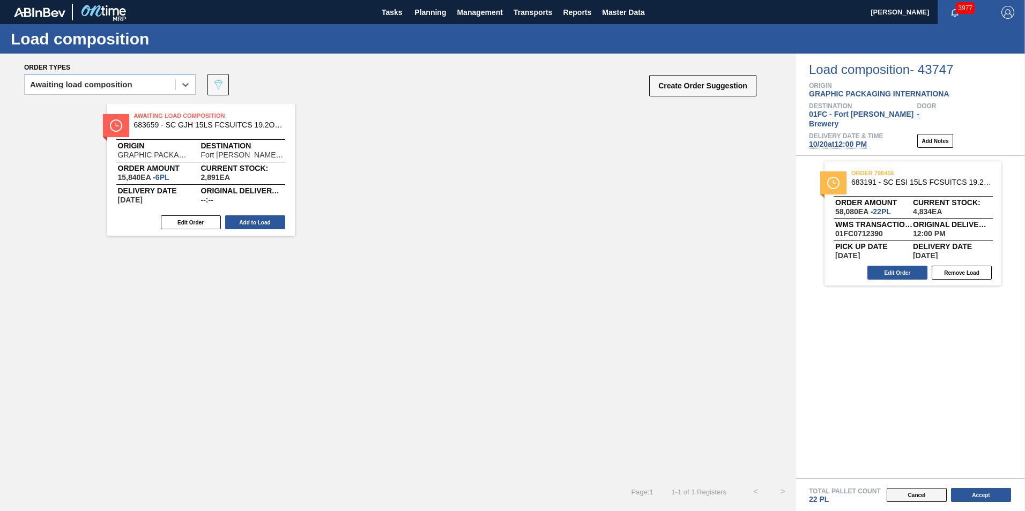
click at [913, 496] on button "Cancel" at bounding box center [917, 495] width 60 height 14
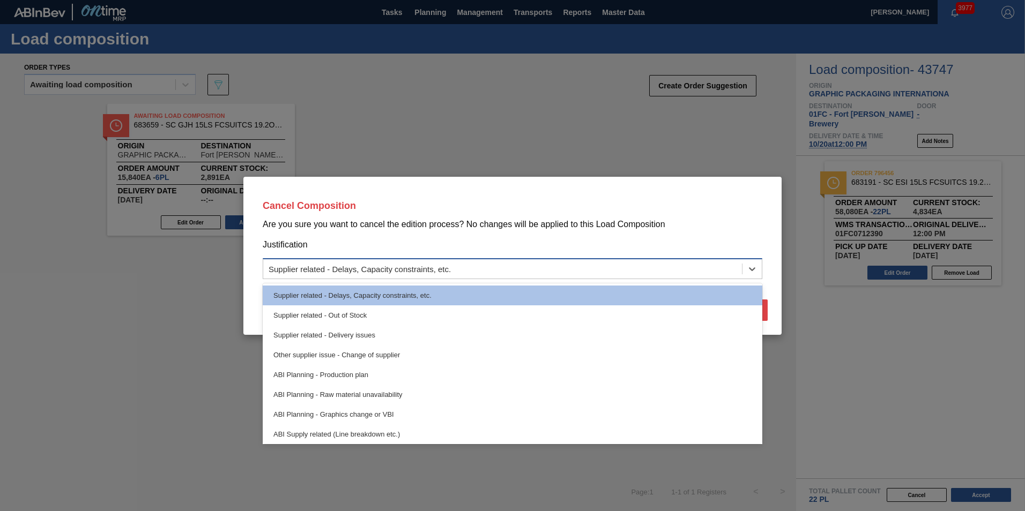
click at [584, 273] on div "Supplier related - Delays, Capacity constraints, etc." at bounding box center [502, 269] width 479 height 16
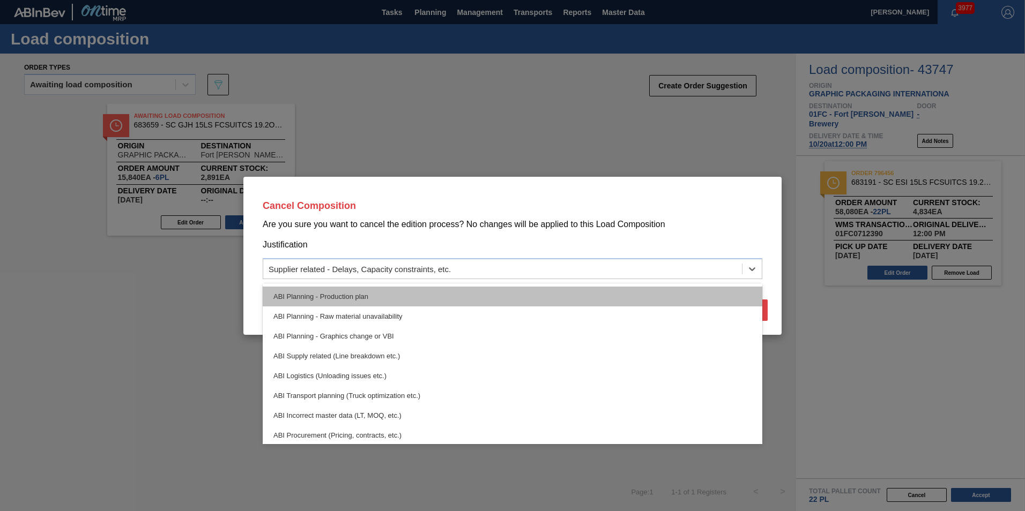
scroll to position [200, 0]
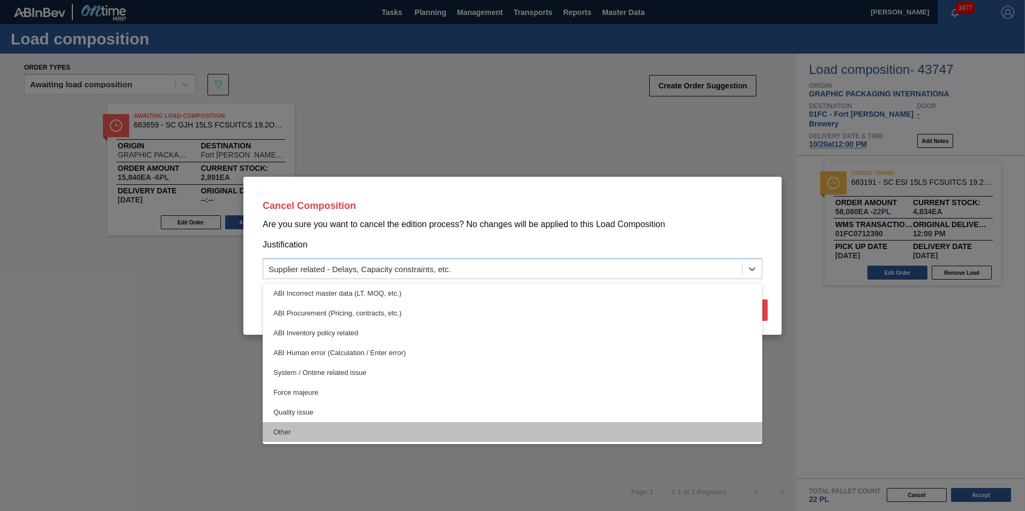
click at [551, 428] on div "Other" at bounding box center [513, 432] width 500 height 20
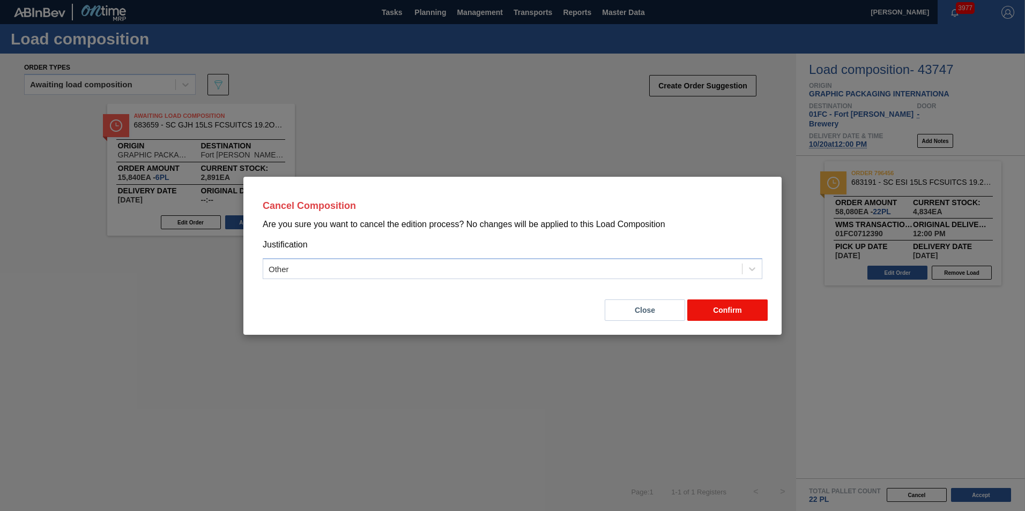
click at [713, 309] on button "Confirm" at bounding box center [727, 310] width 80 height 21
